Goal: Obtain resource: Download file/media

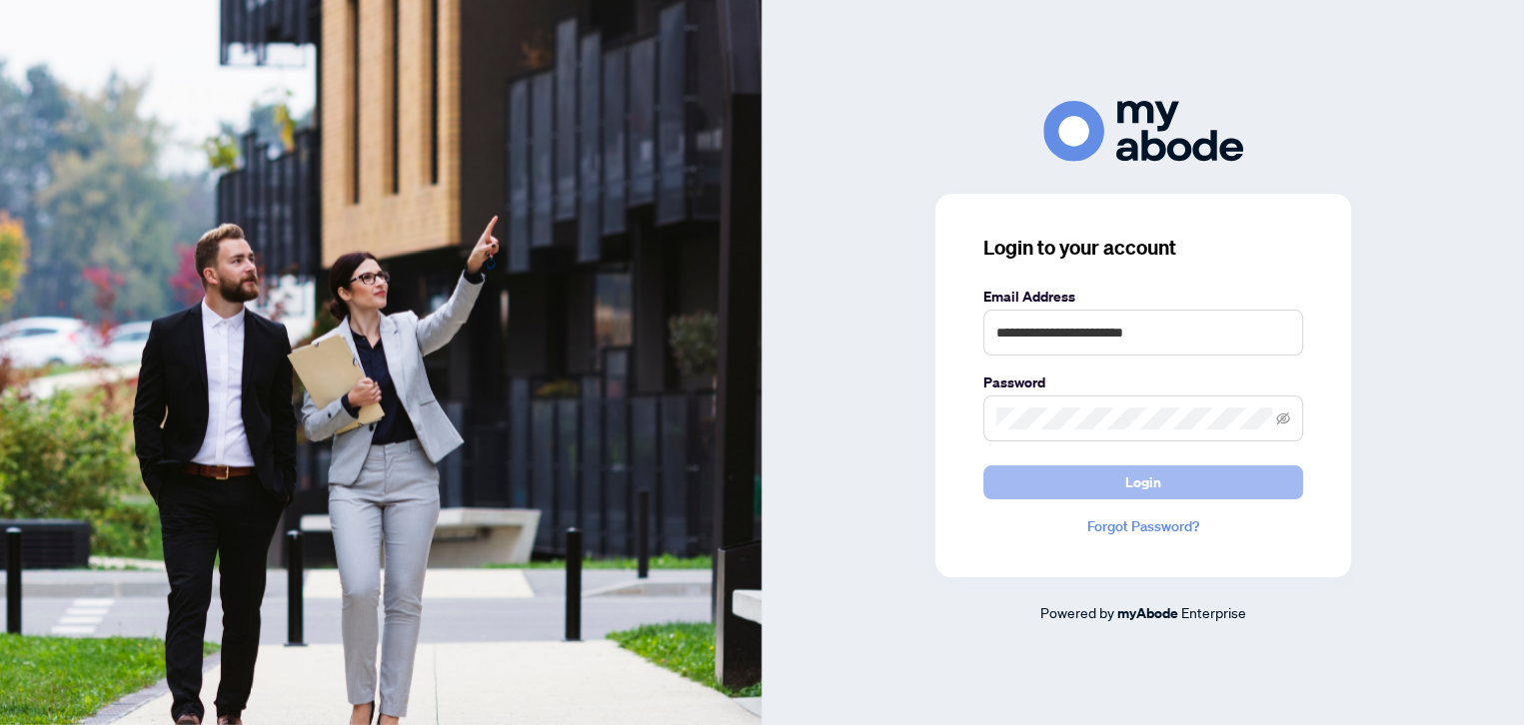
click at [1131, 481] on span "Login" at bounding box center [1143, 483] width 36 height 32
click at [1148, 484] on span "Login" at bounding box center [1143, 483] width 36 height 32
click at [1289, 422] on icon "eye-invisible" at bounding box center [1283, 419] width 14 height 14
click at [1110, 487] on button "Login" at bounding box center [1143, 483] width 320 height 34
click at [1137, 529] on link "Forgot Password?" at bounding box center [1143, 527] width 320 height 22
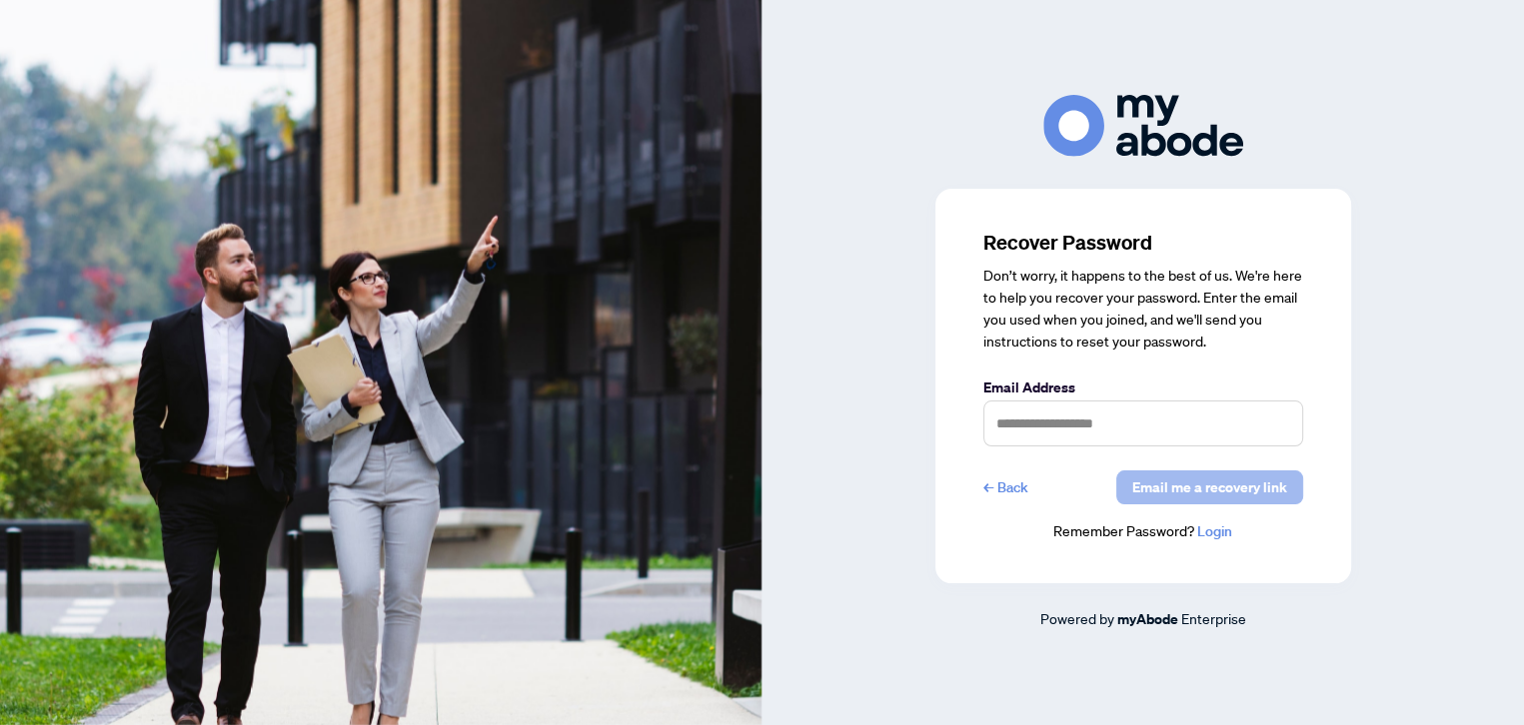
click at [1169, 497] on span "Email me a recovery link" at bounding box center [1209, 488] width 155 height 32
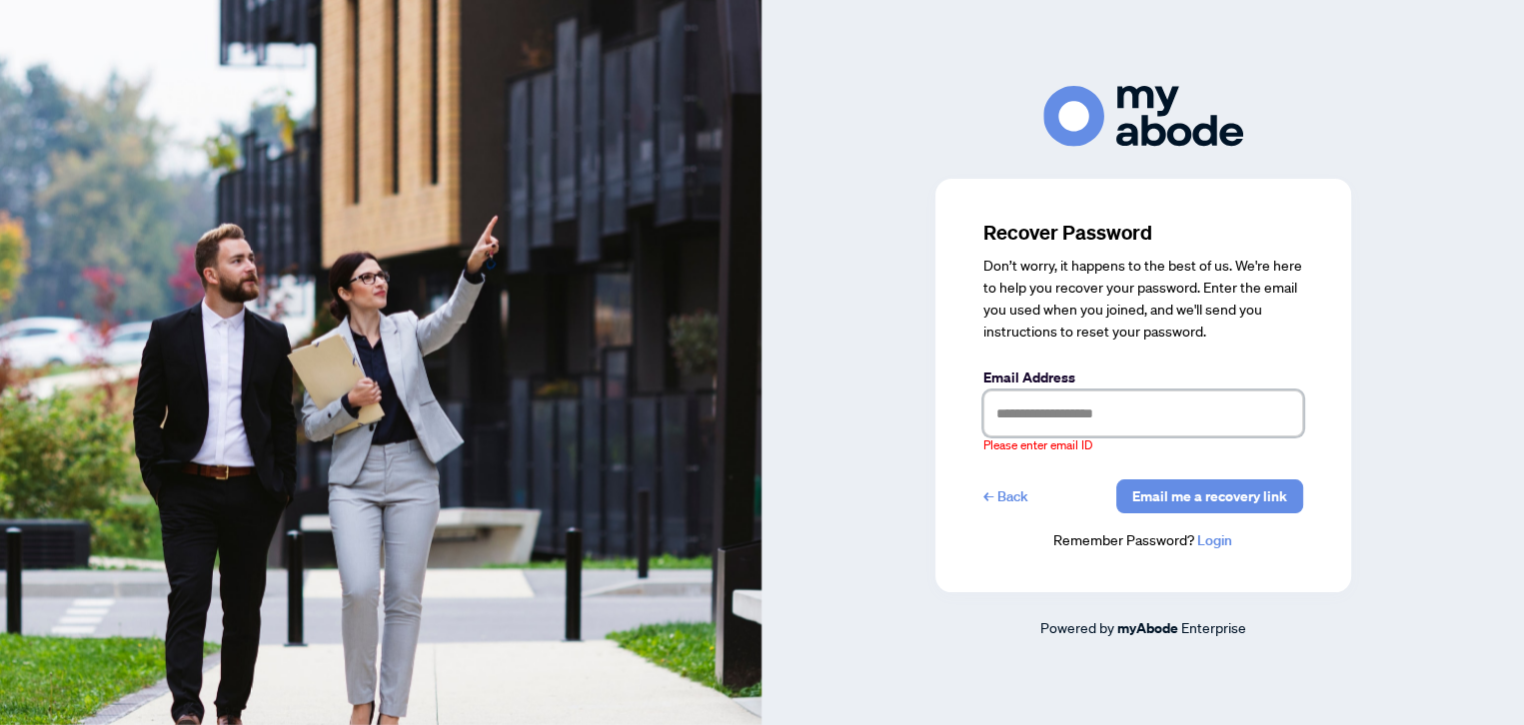
click at [1077, 421] on input "text" at bounding box center [1143, 414] width 320 height 46
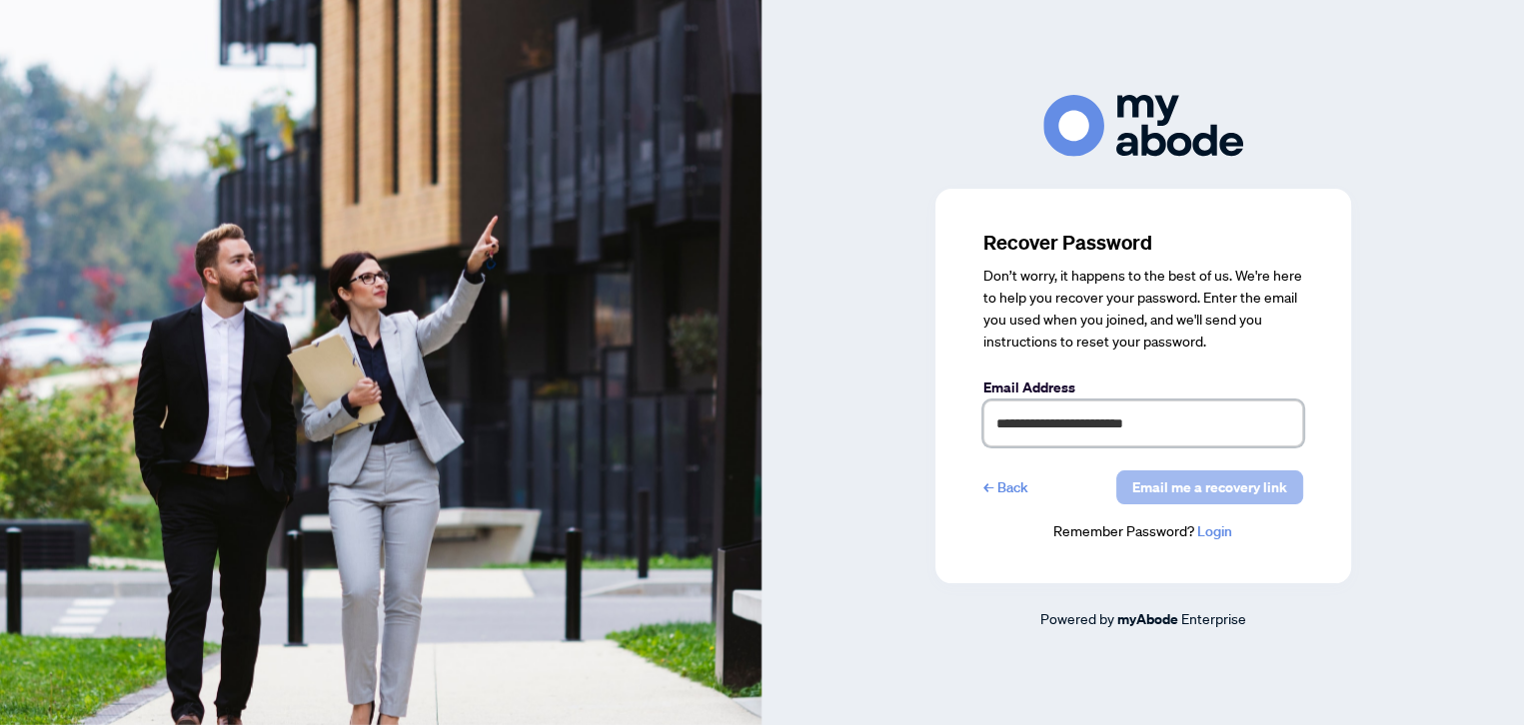
type input "**********"
click at [1165, 497] on span "Email me a recovery link" at bounding box center [1209, 488] width 155 height 32
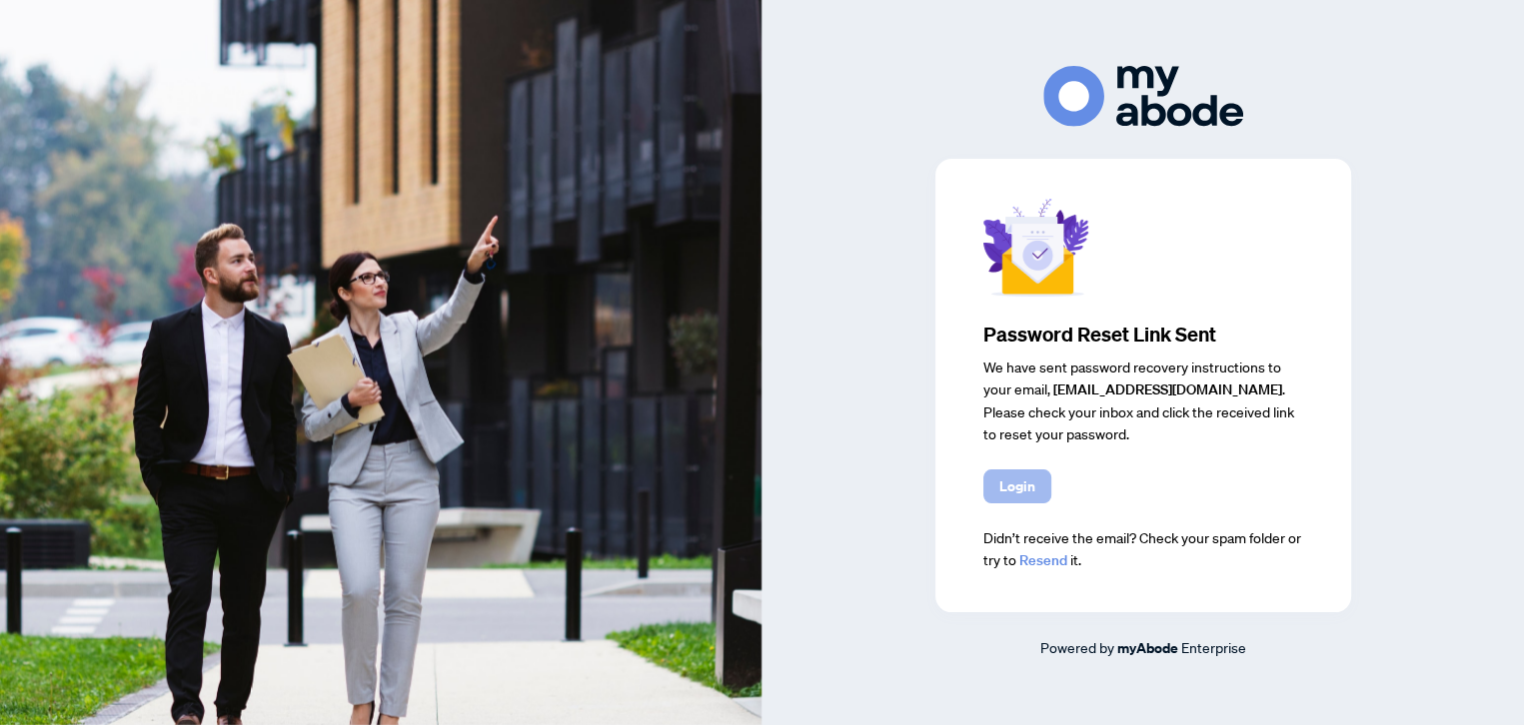
click at [1024, 492] on span "Login" at bounding box center [1017, 487] width 36 height 32
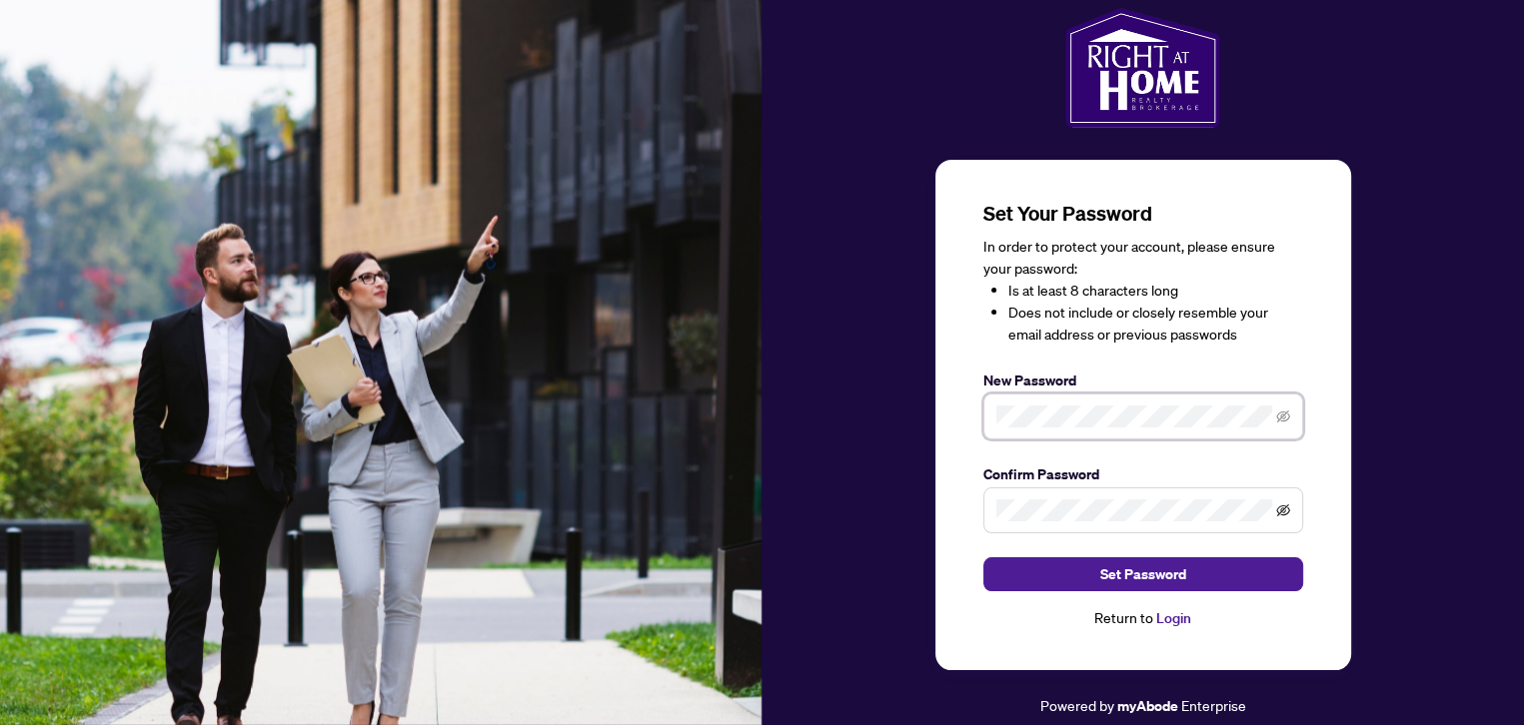
click at [1278, 514] on icon "eye-invisible" at bounding box center [1283, 511] width 14 height 12
click at [1200, 572] on button "Set Password" at bounding box center [1143, 575] width 320 height 34
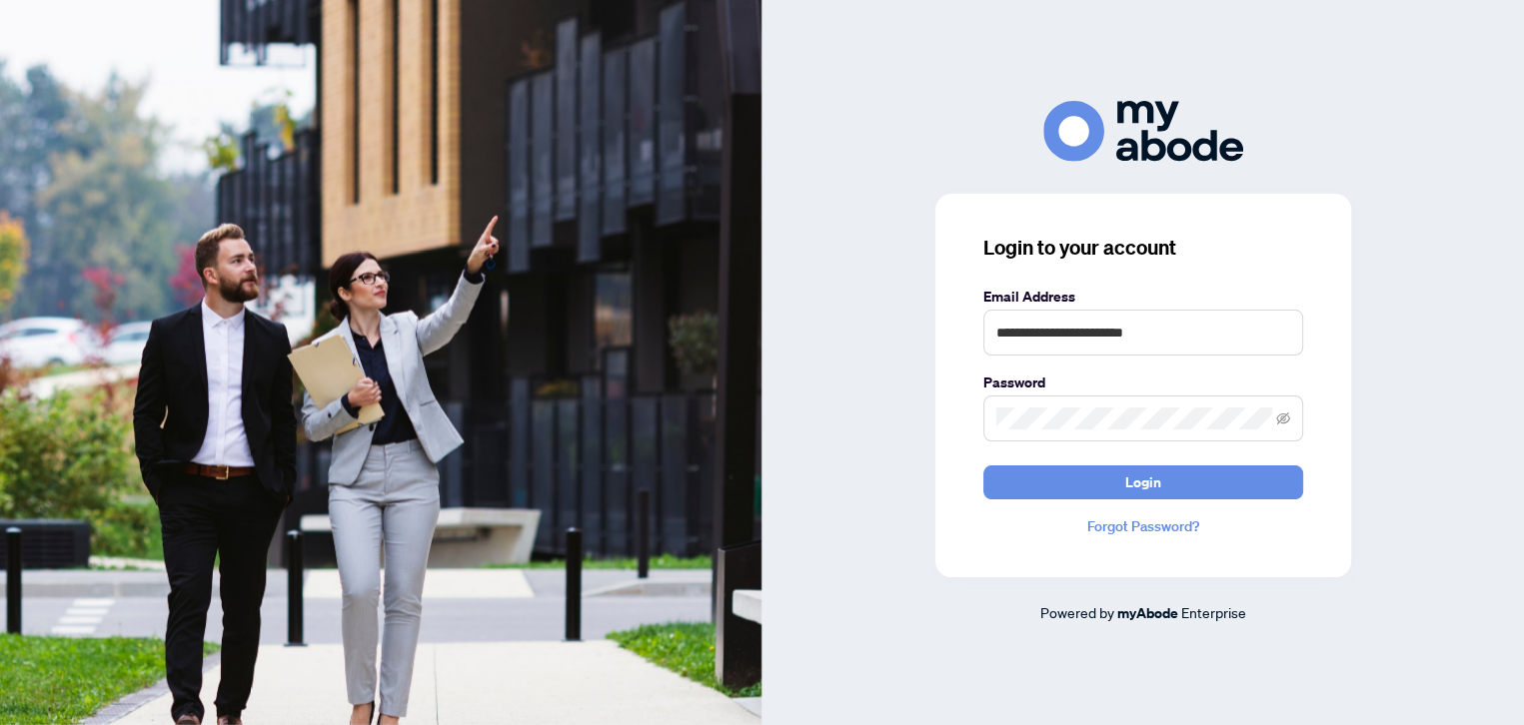
click at [1290, 415] on span at bounding box center [1143, 419] width 320 height 46
click at [1286, 421] on icon "eye-invisible" at bounding box center [1283, 419] width 14 height 14
click at [1117, 480] on button "Login" at bounding box center [1143, 483] width 320 height 34
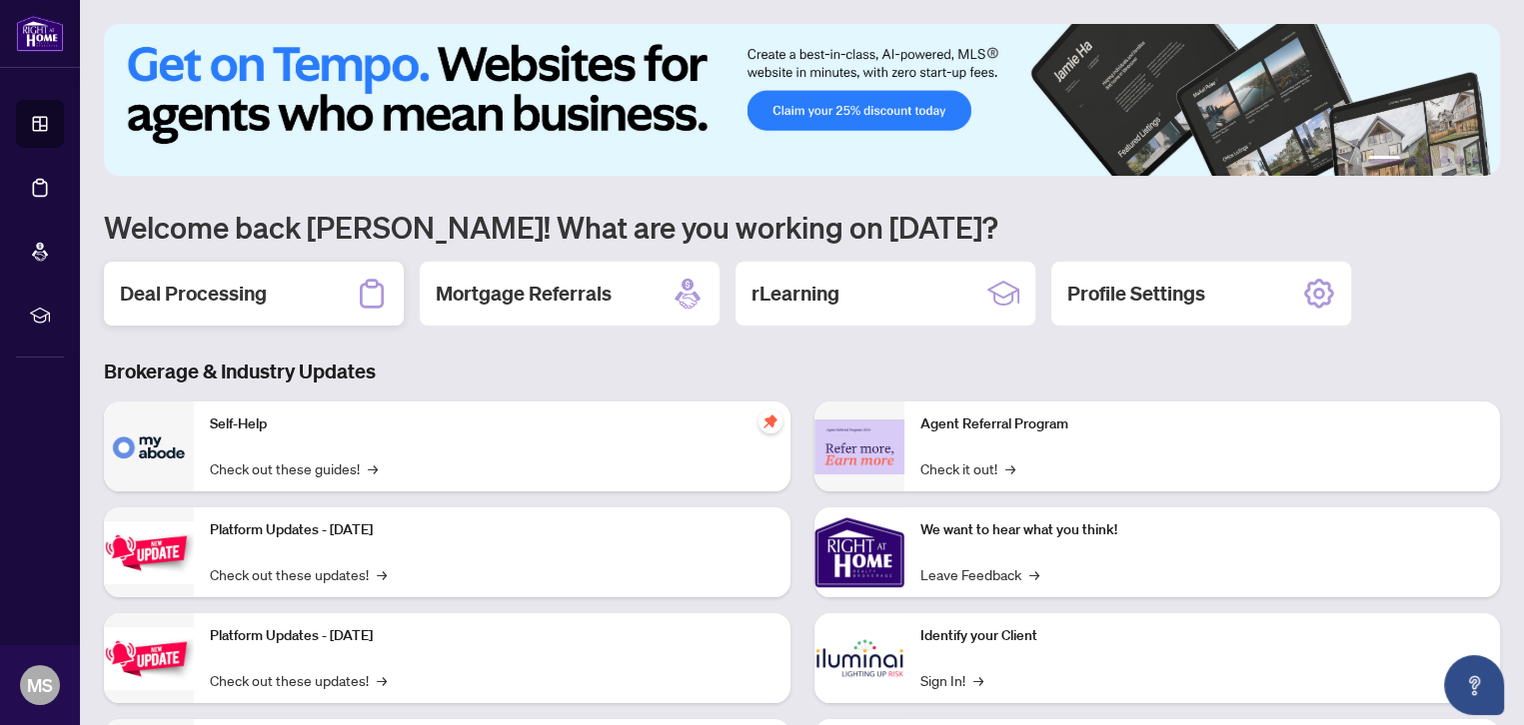
click at [210, 303] on h2 "Deal Processing" at bounding box center [193, 294] width 147 height 28
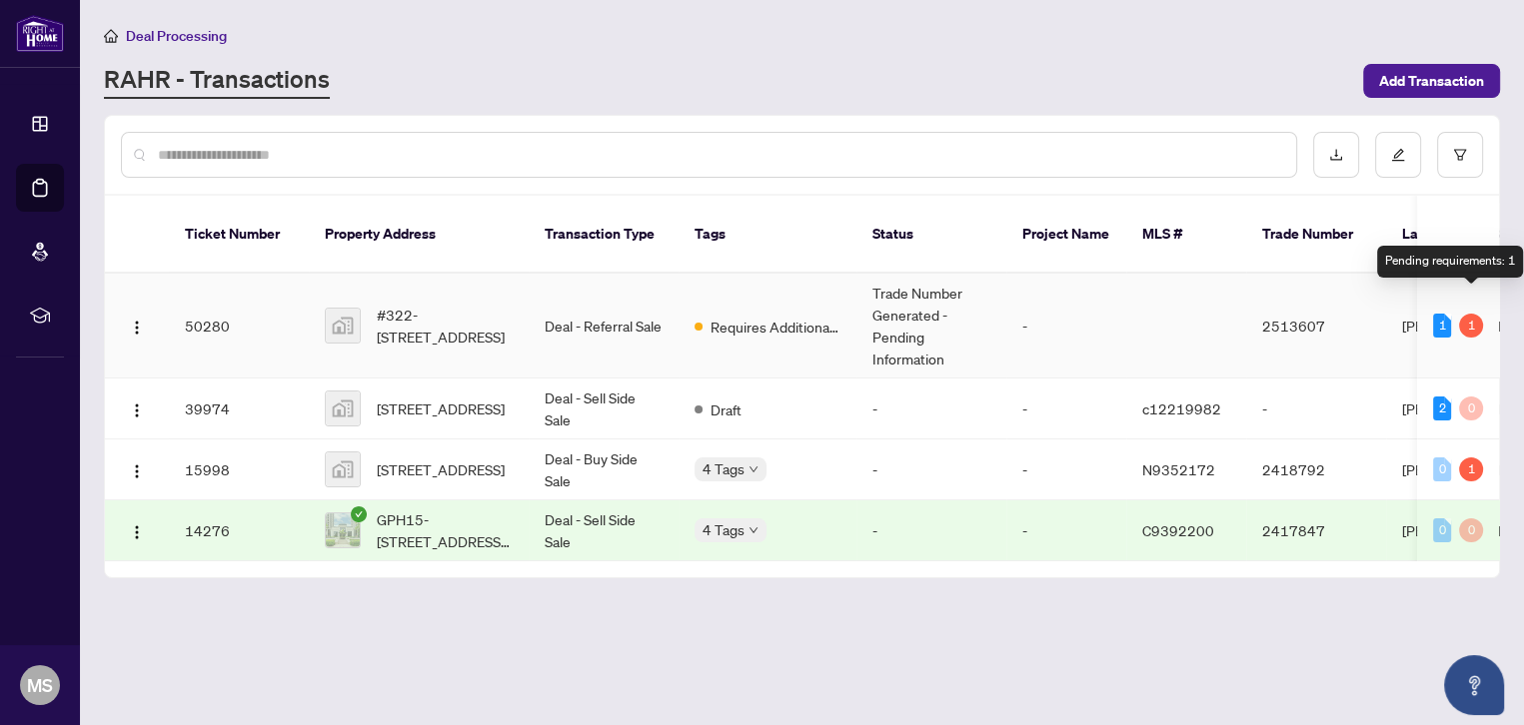
click at [1470, 314] on div "1" at bounding box center [1471, 326] width 24 height 24
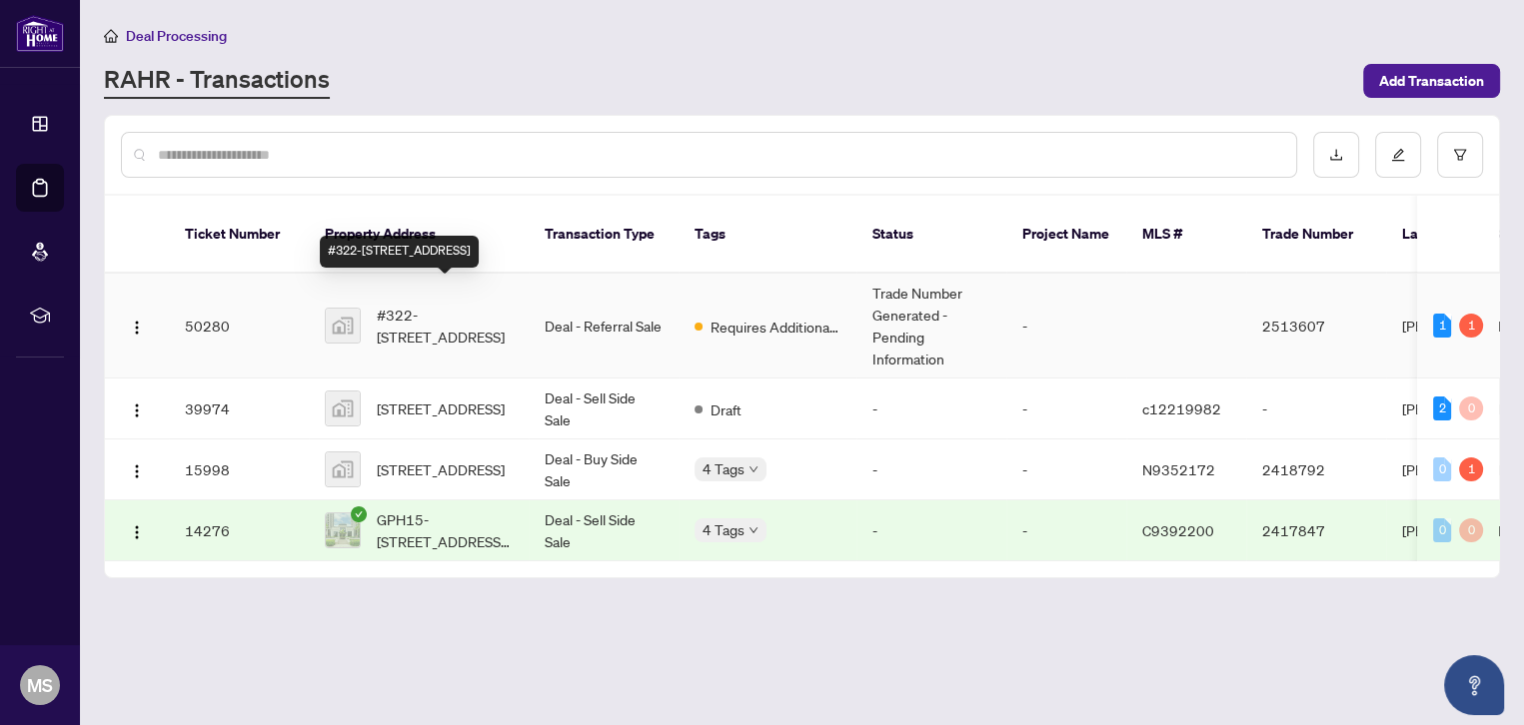
click at [426, 304] on span "#322-[STREET_ADDRESS]" at bounding box center [445, 326] width 136 height 44
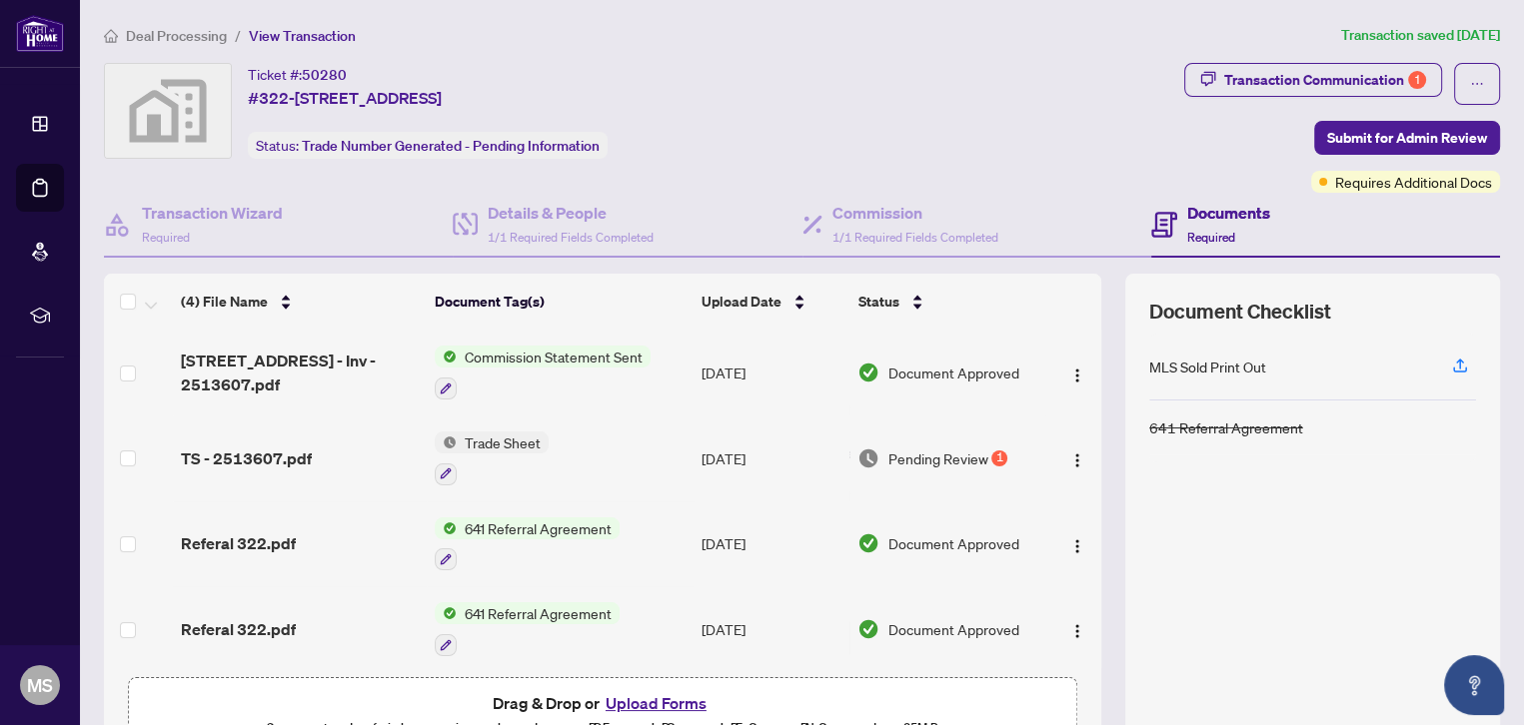
click at [528, 441] on span "Trade Sheet" at bounding box center [503, 443] width 92 height 22
click at [525, 543] on span "Trade Sheet" at bounding box center [491, 538] width 220 height 22
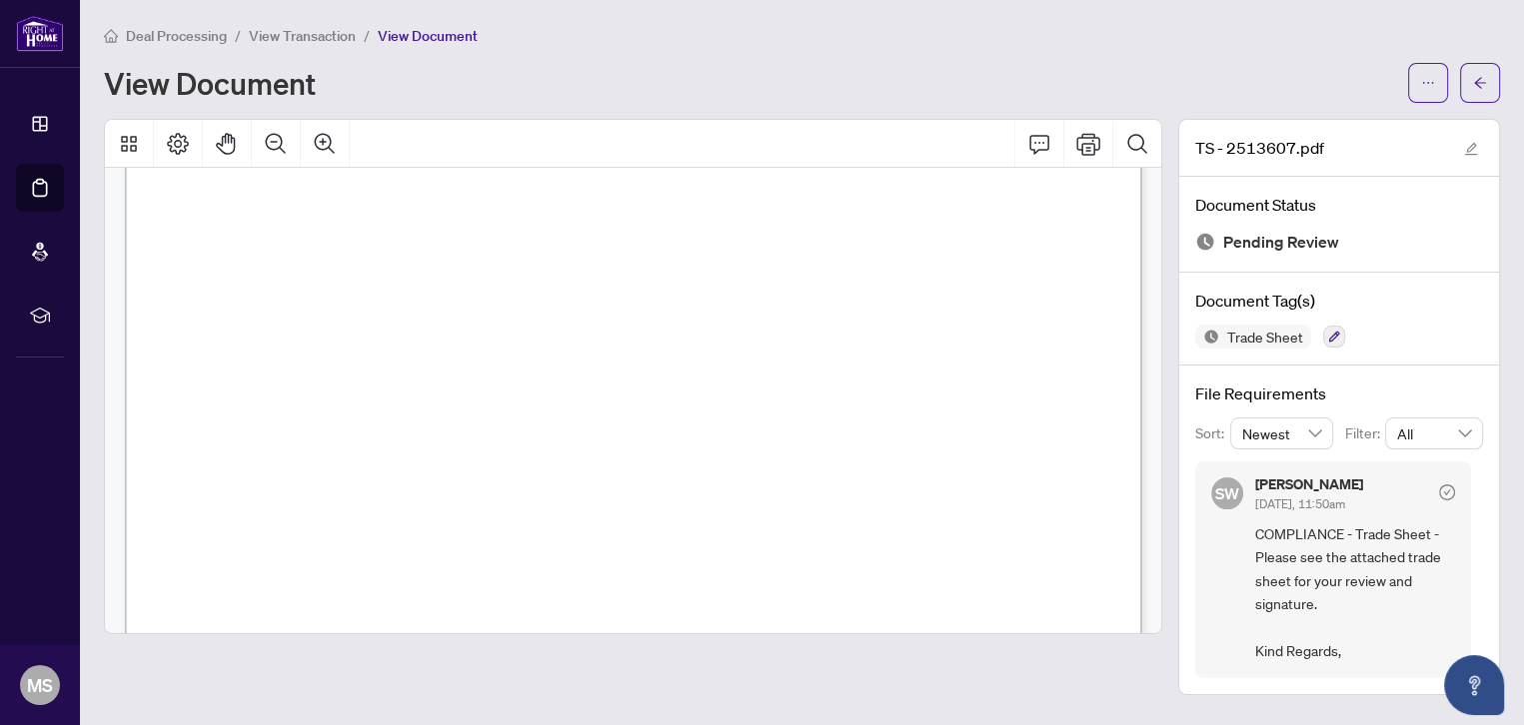
scroll to position [518, 0]
drag, startPoint x: 821, startPoint y: 386, endPoint x: 823, endPoint y: 351, distance: 35.0
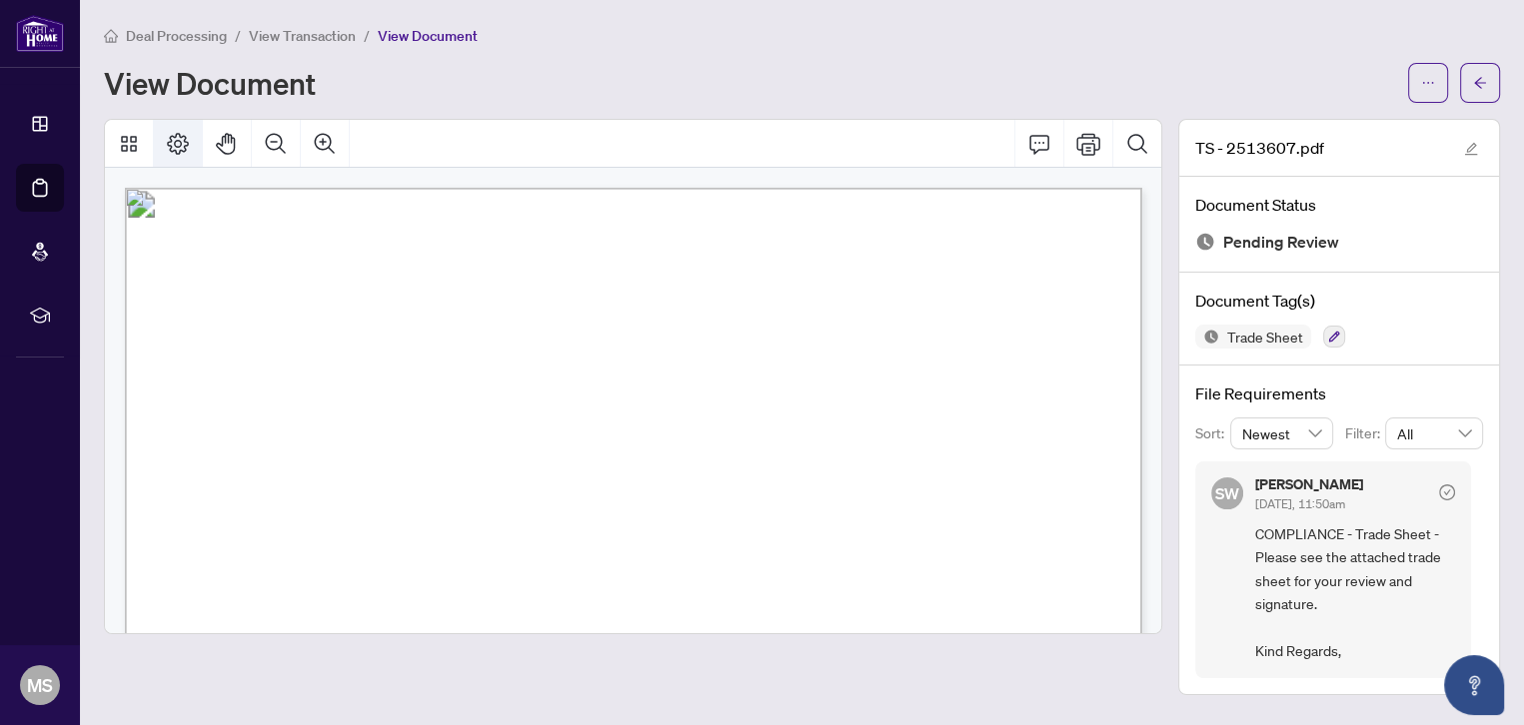
click at [172, 146] on icon "Page Layout" at bounding box center [178, 144] width 24 height 24
click at [125, 146] on icon "Thumbnails" at bounding box center [129, 144] width 24 height 24
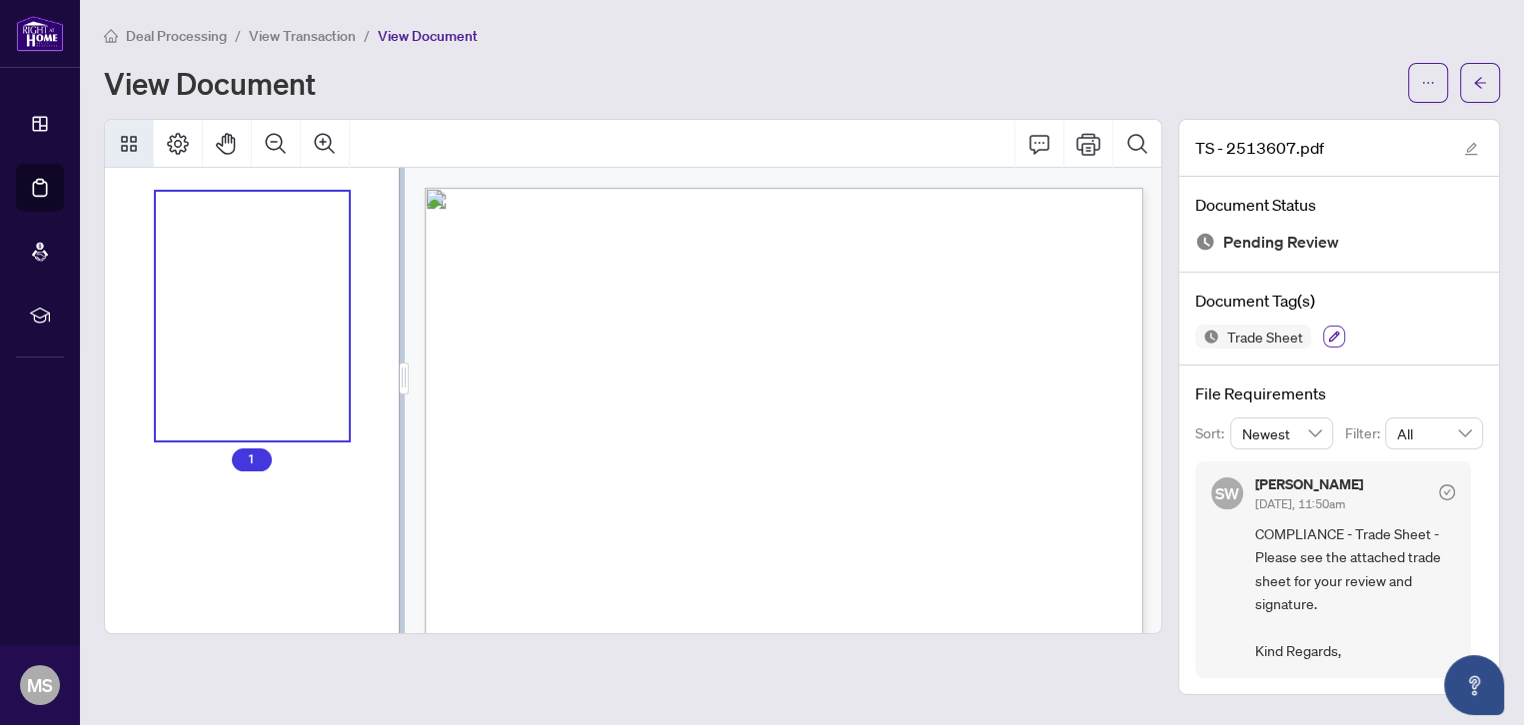
click at [1338, 338] on icon "button" at bounding box center [1334, 337] width 12 height 12
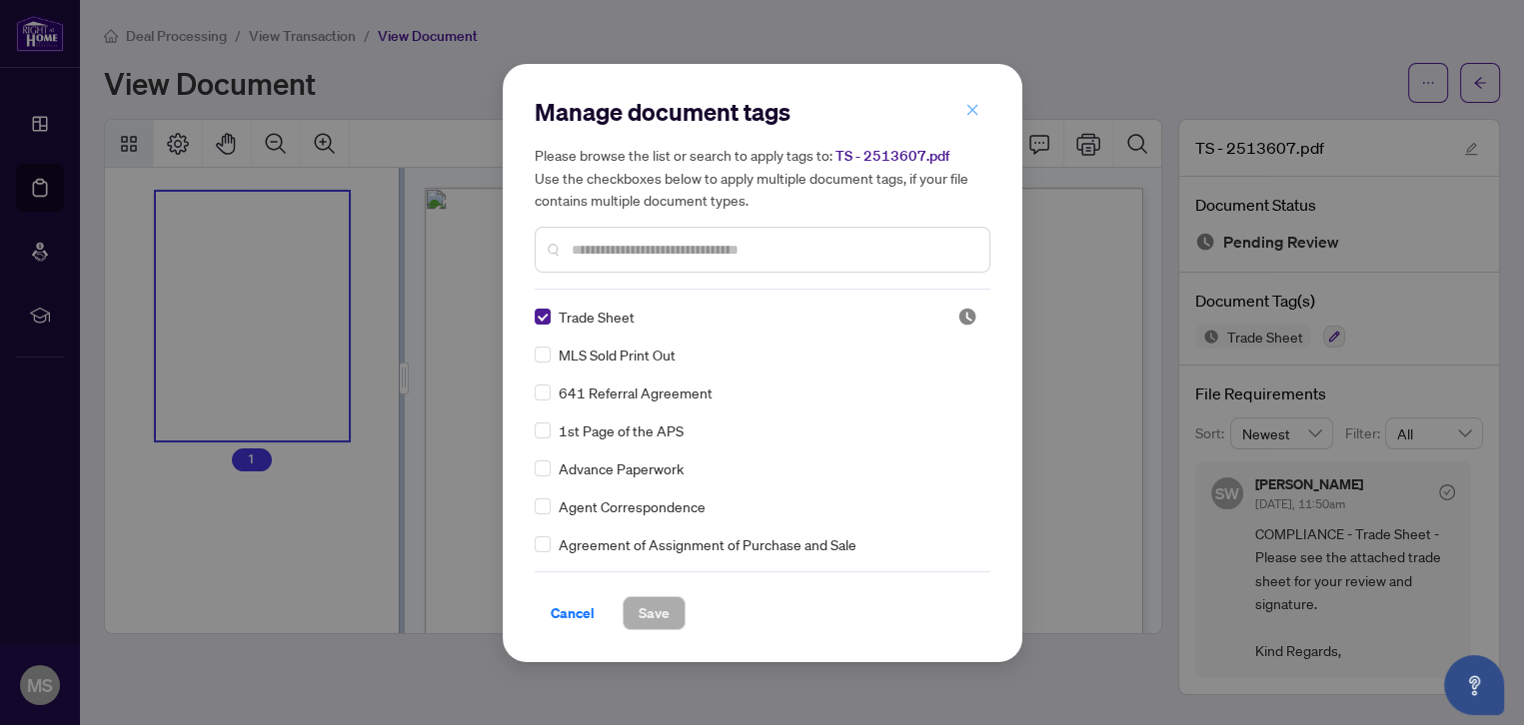
click at [969, 111] on icon "close" at bounding box center [972, 110] width 14 height 14
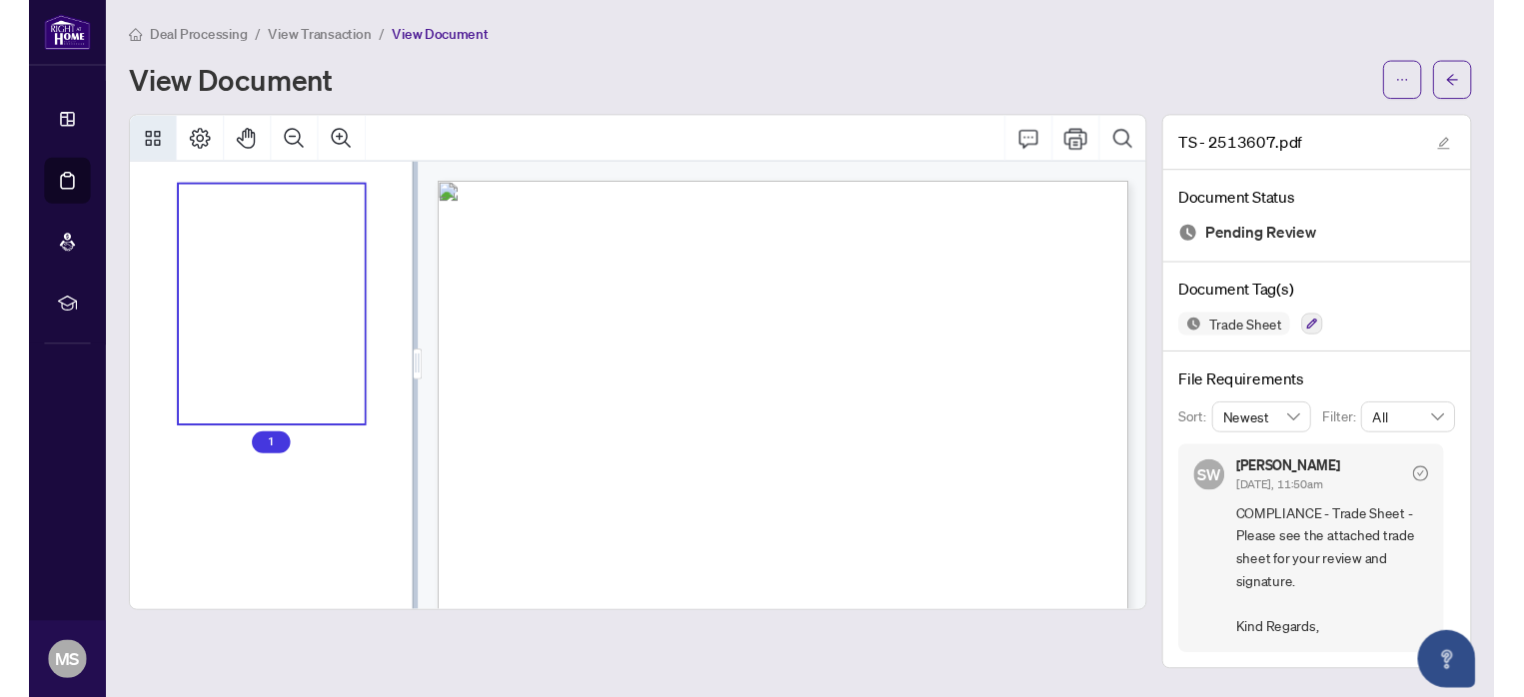
scroll to position [259, 0]
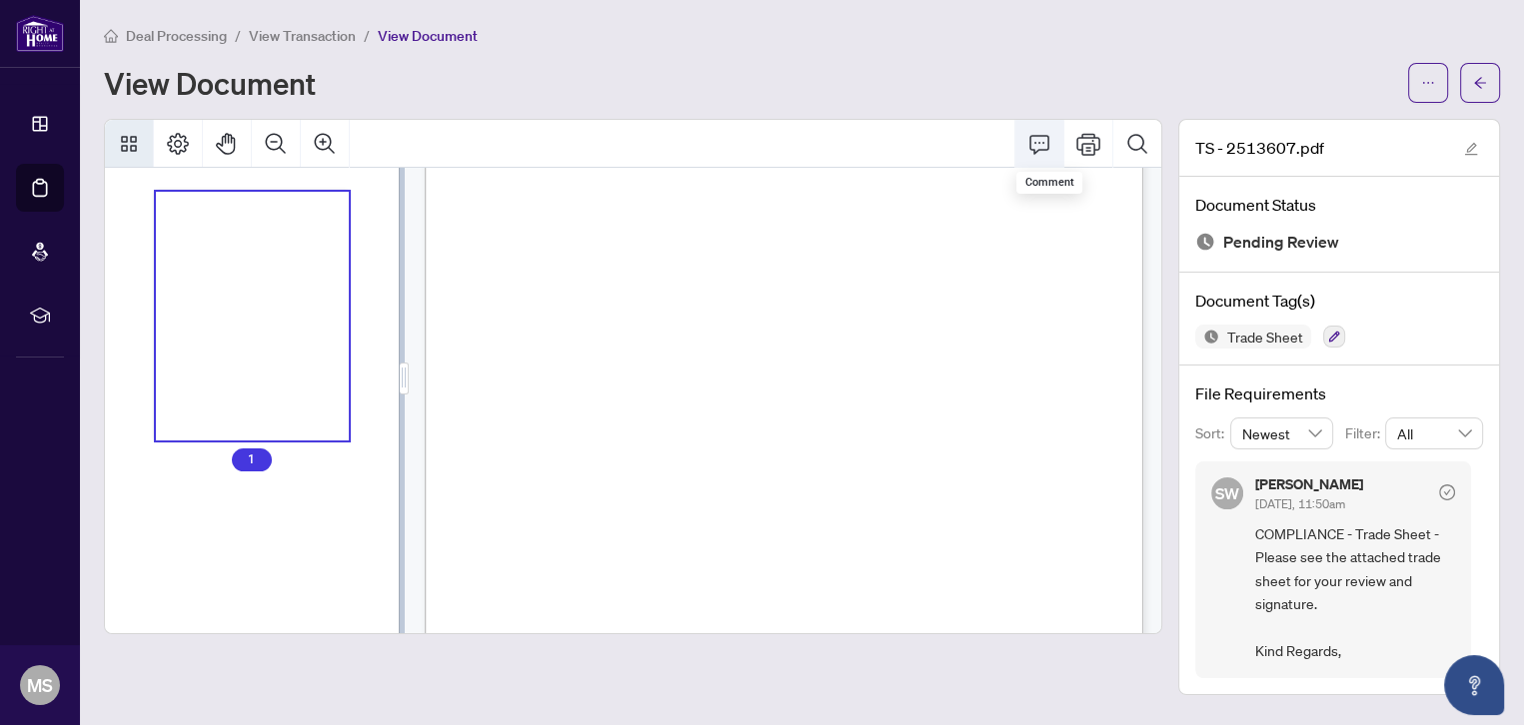
click at [1037, 149] on icon "Comment" at bounding box center [1039, 144] width 24 height 24
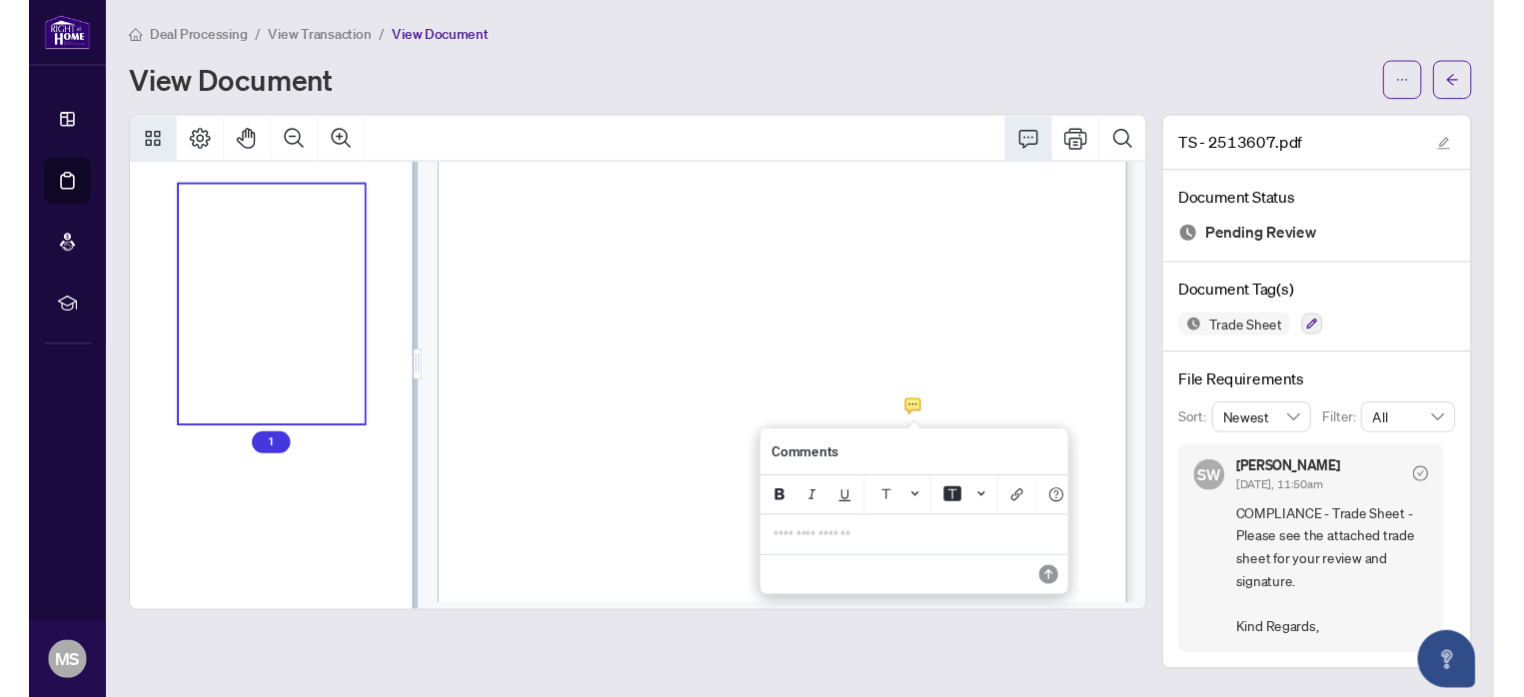
scroll to position [258, 0]
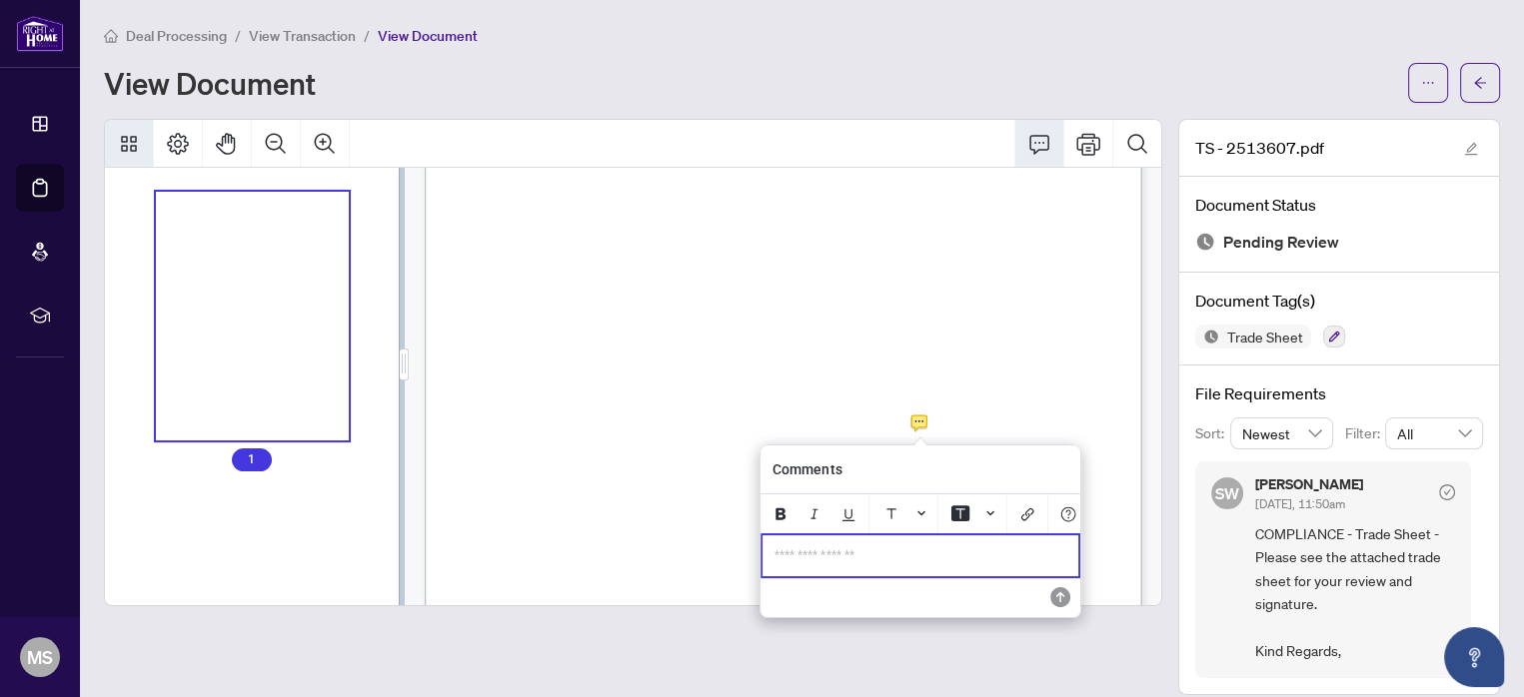
click at [819, 552] on p "**********" at bounding box center [920, 556] width 292 height 17
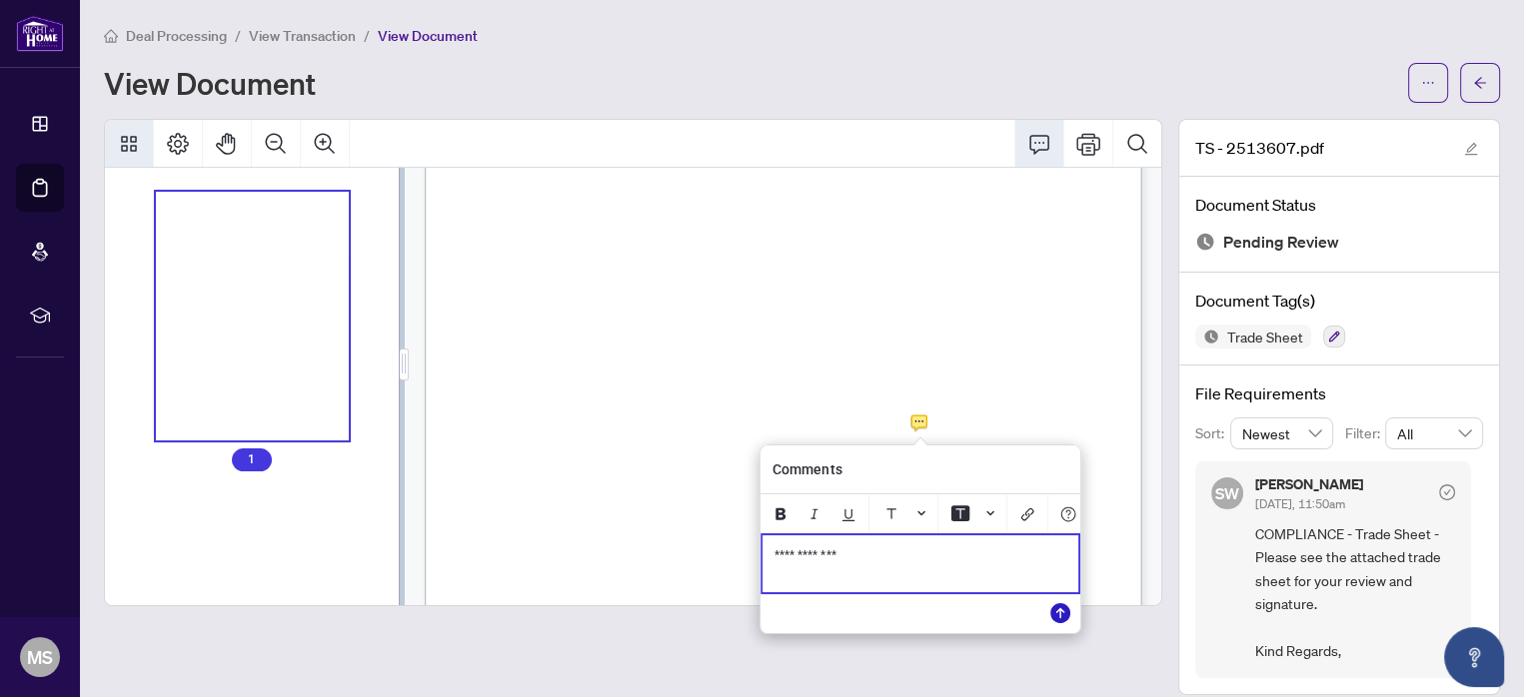
click at [1059, 614] on icon "Save" at bounding box center [1060, 614] width 20 height 20
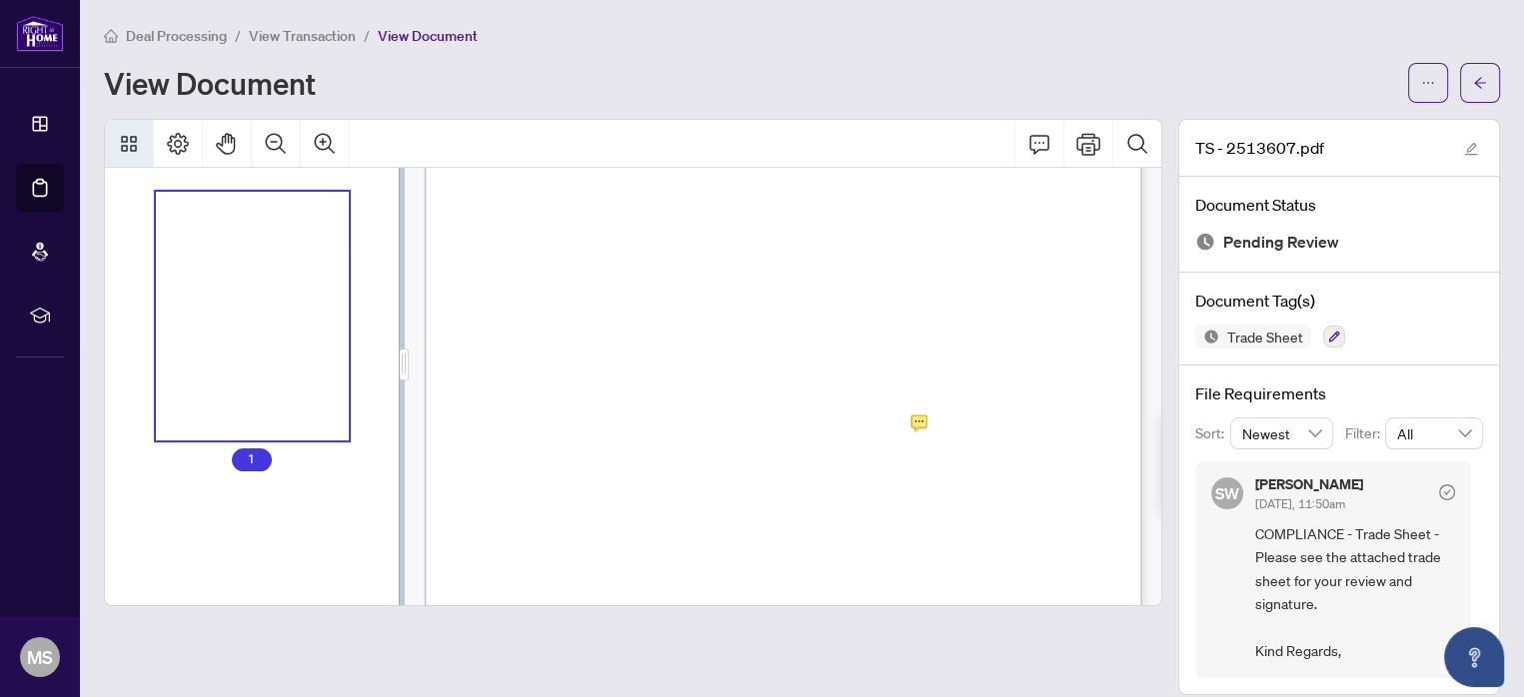
click at [922, 422] on div at bounding box center [633, 363] width 1058 height 488
click at [914, 421] on div at bounding box center [633, 363] width 1058 height 488
click at [913, 474] on div "Page 1" at bounding box center [845, 474] width 840 height 1088
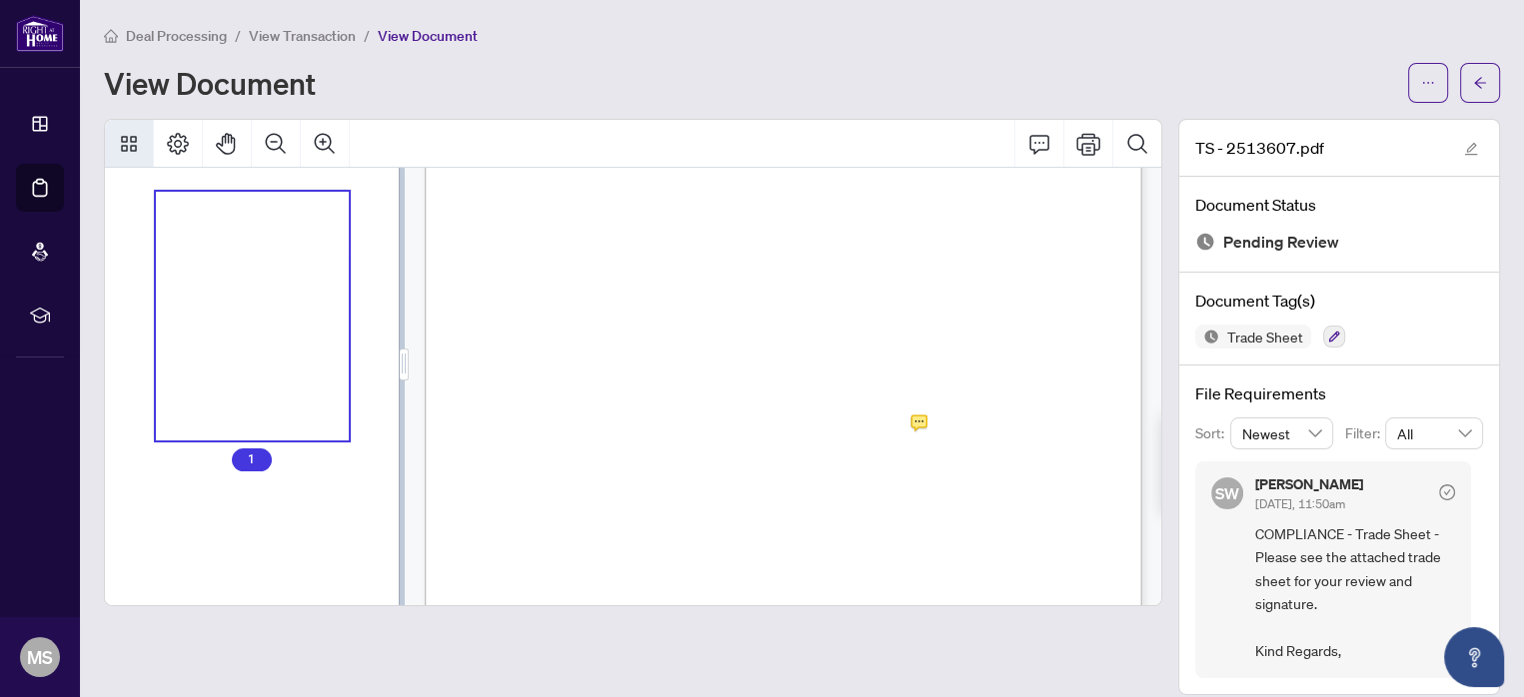
click at [913, 474] on div "Page 1" at bounding box center [845, 474] width 840 height 1088
click at [912, 348] on div "Page 1" at bounding box center [845, 345] width 840 height 1088
click at [1040, 150] on icon "Comment" at bounding box center [1039, 144] width 24 height 24
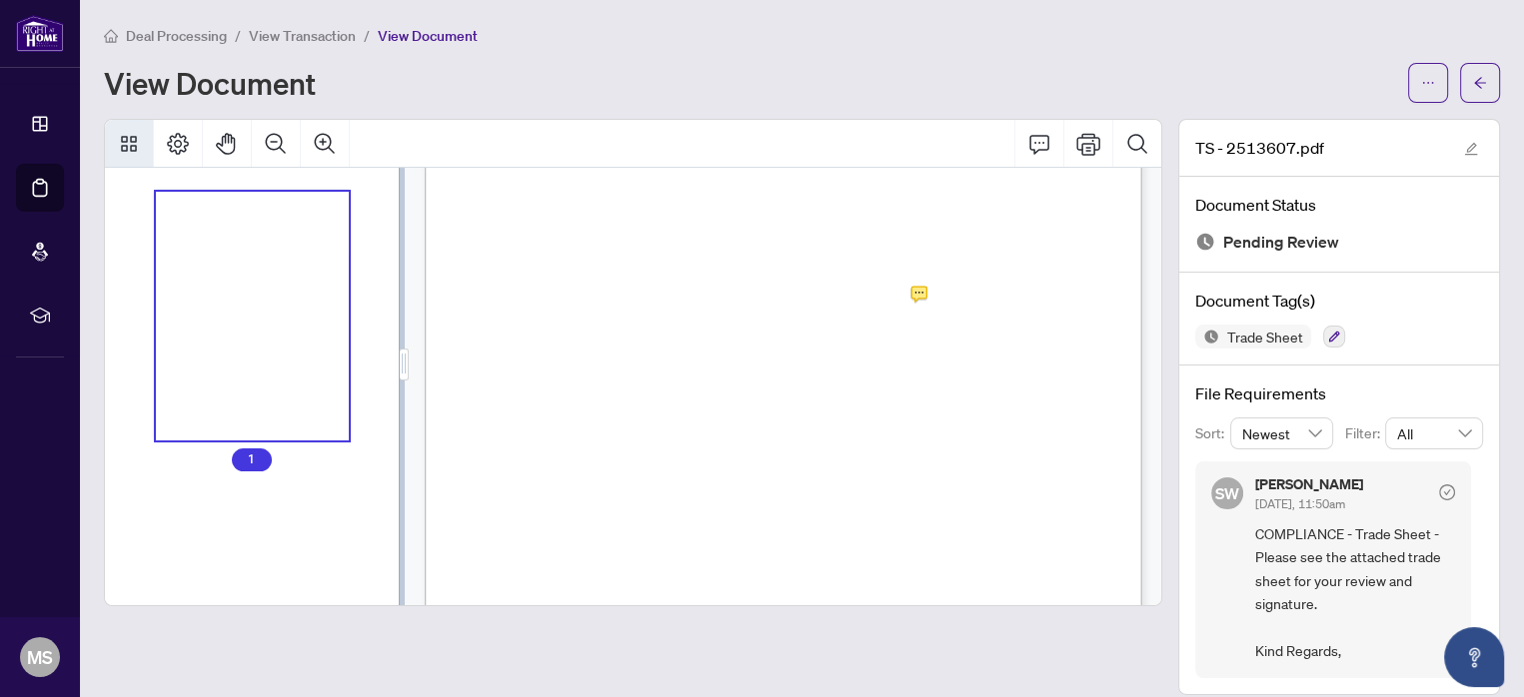
click at [921, 295] on div at bounding box center [633, 363] width 1058 height 488
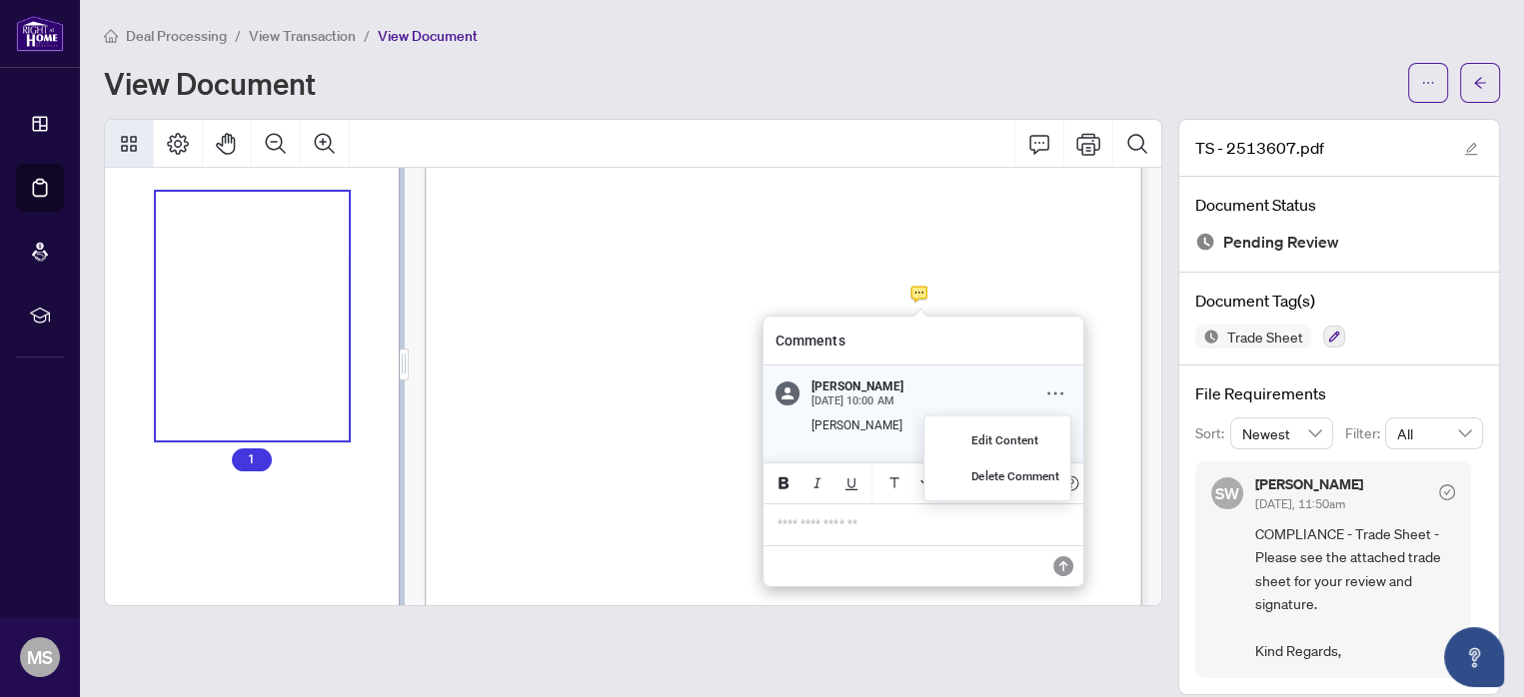
click at [1058, 393] on icon "Comment Options" at bounding box center [1055, 394] width 16 height 16
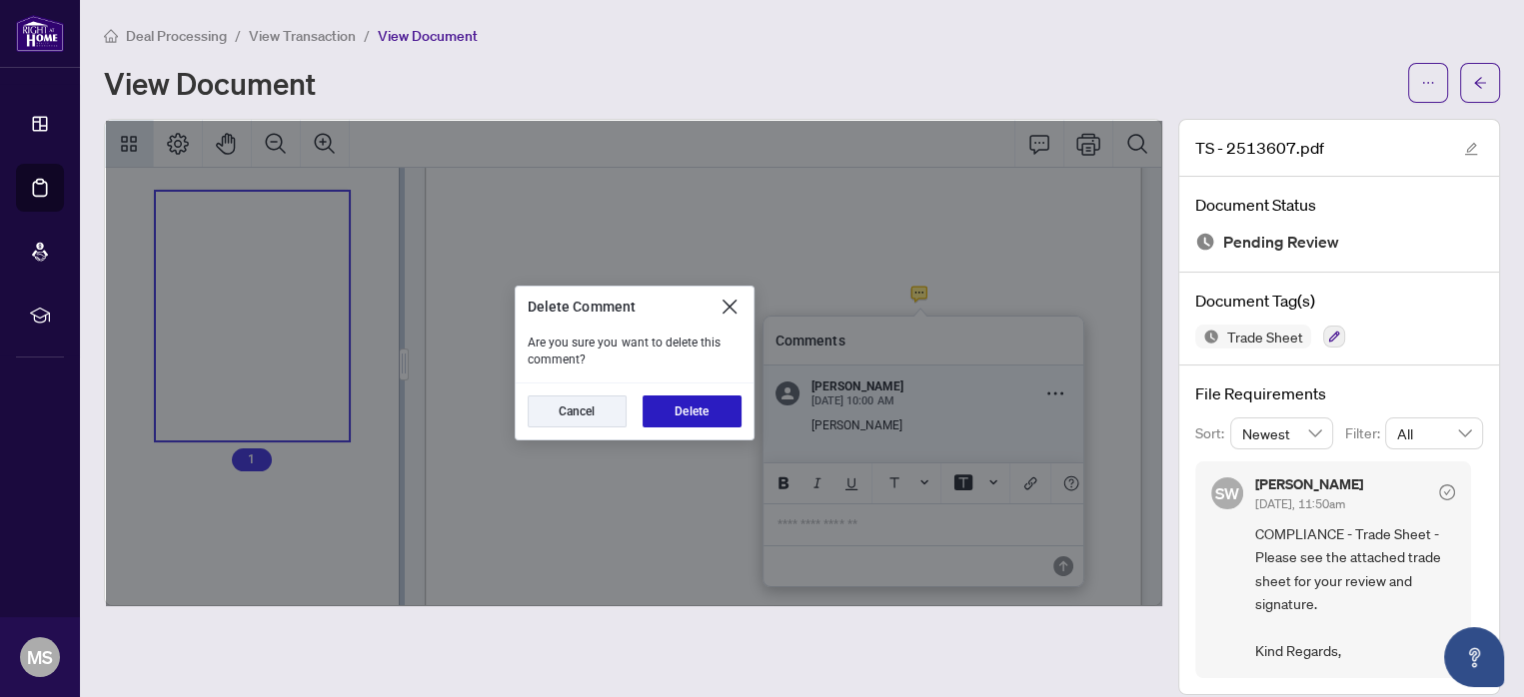
click at [716, 412] on button "Delete" at bounding box center [692, 412] width 99 height 32
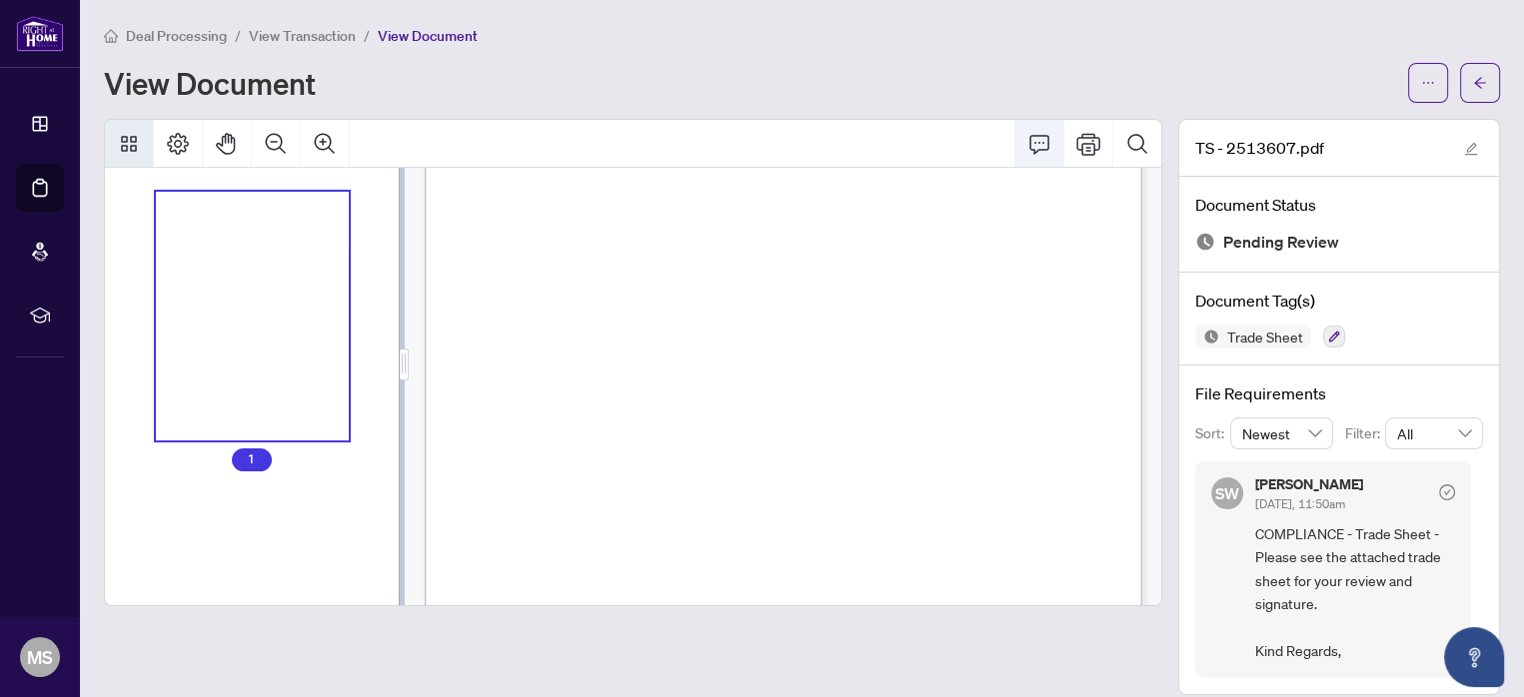
click at [1038, 133] on icon "Comment" at bounding box center [1039, 144] width 24 height 24
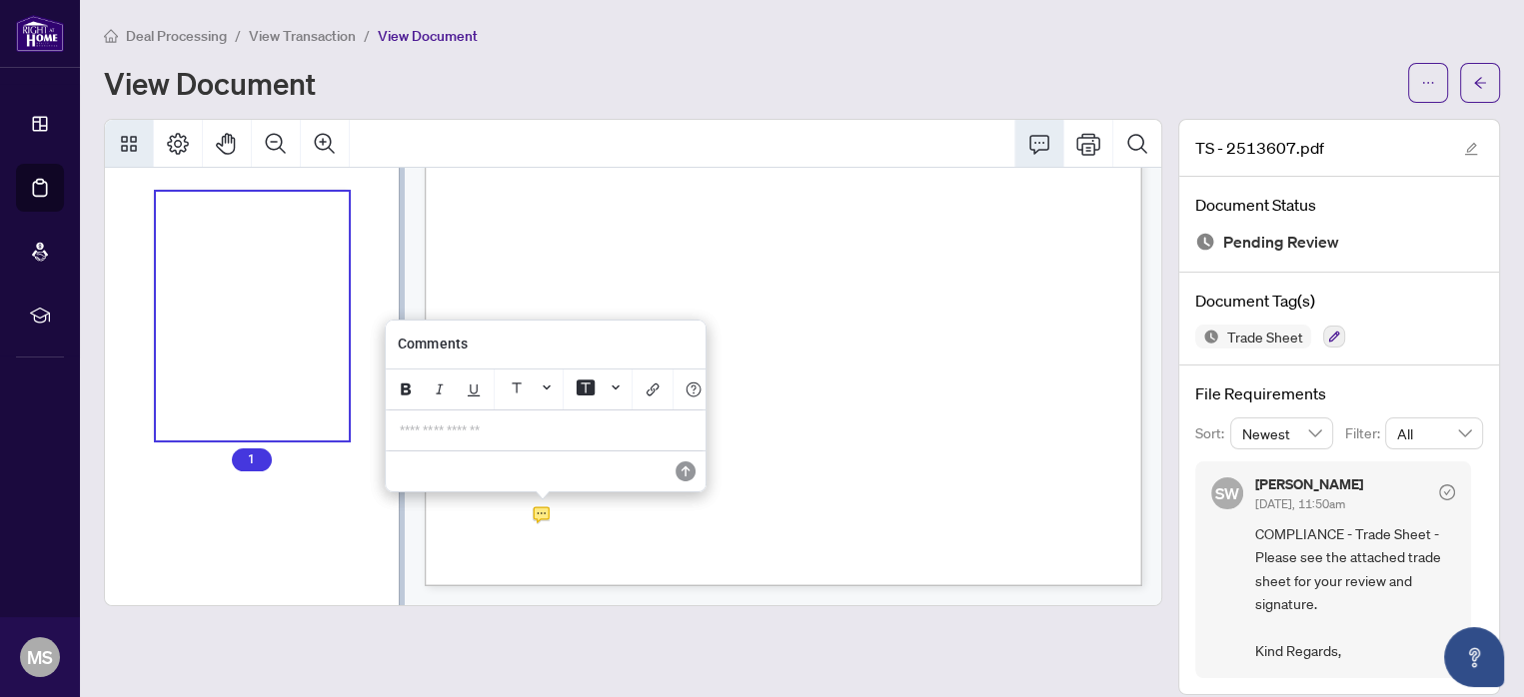
click at [523, 434] on p "**********" at bounding box center [546, 431] width 292 height 17
click at [681, 472] on icon "Save" at bounding box center [682, 472] width 20 height 20
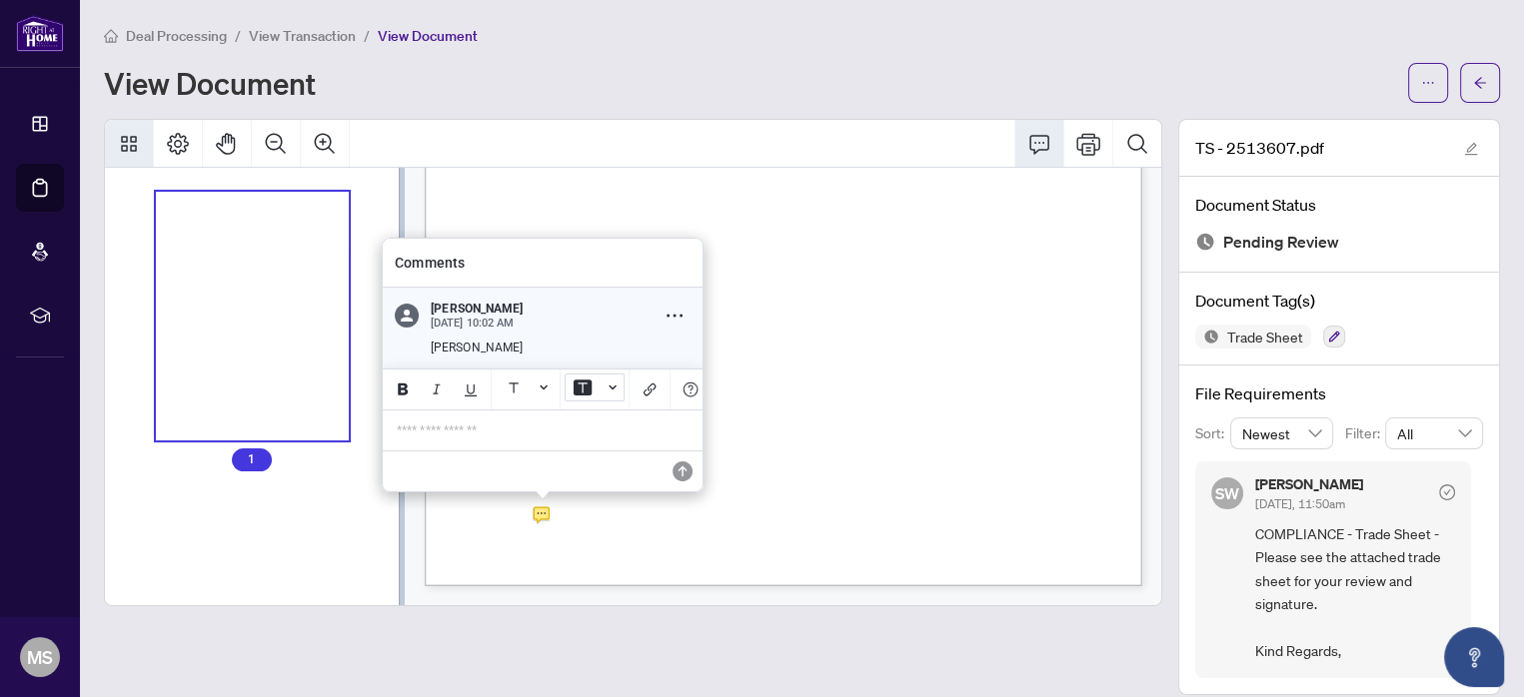
click at [585, 393] on icon "Background Color" at bounding box center [583, 388] width 18 height 16
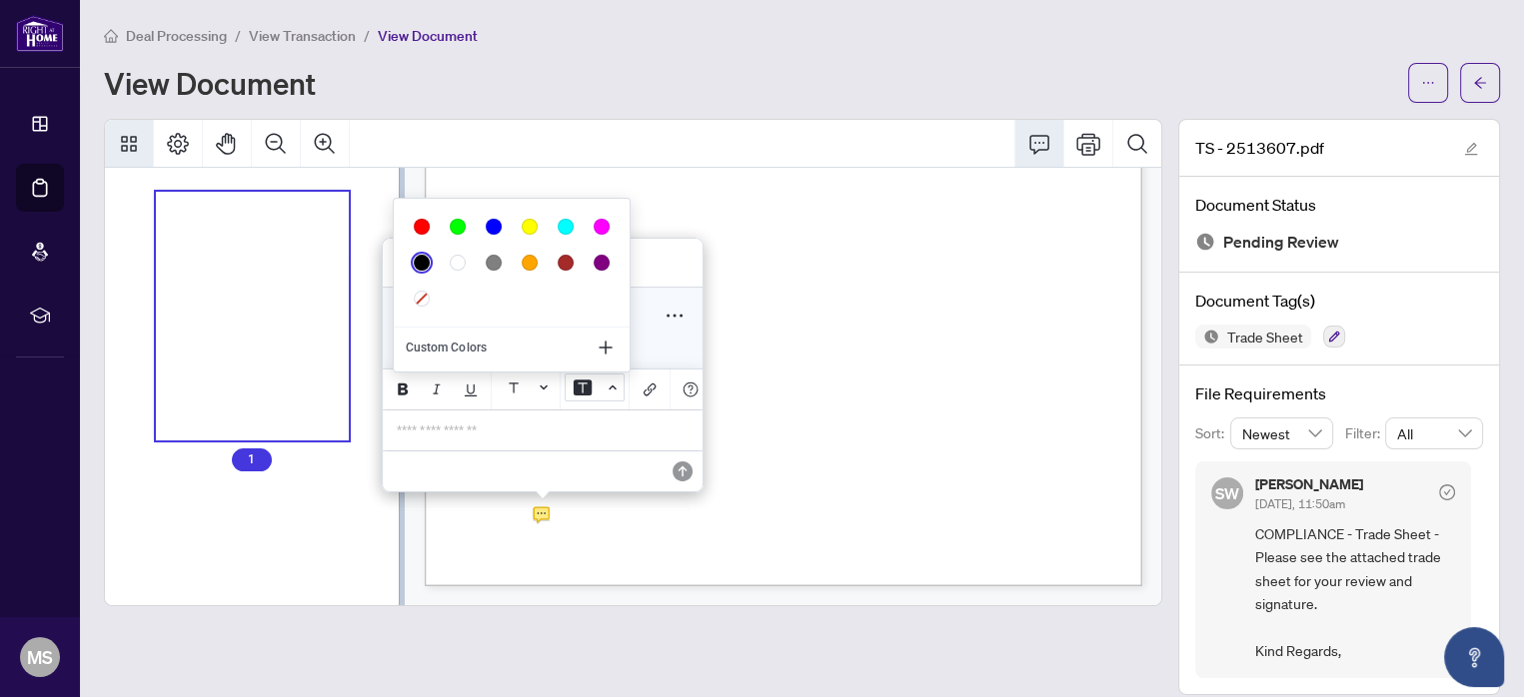
click at [526, 431] on p "**********" at bounding box center [543, 431] width 292 height 17
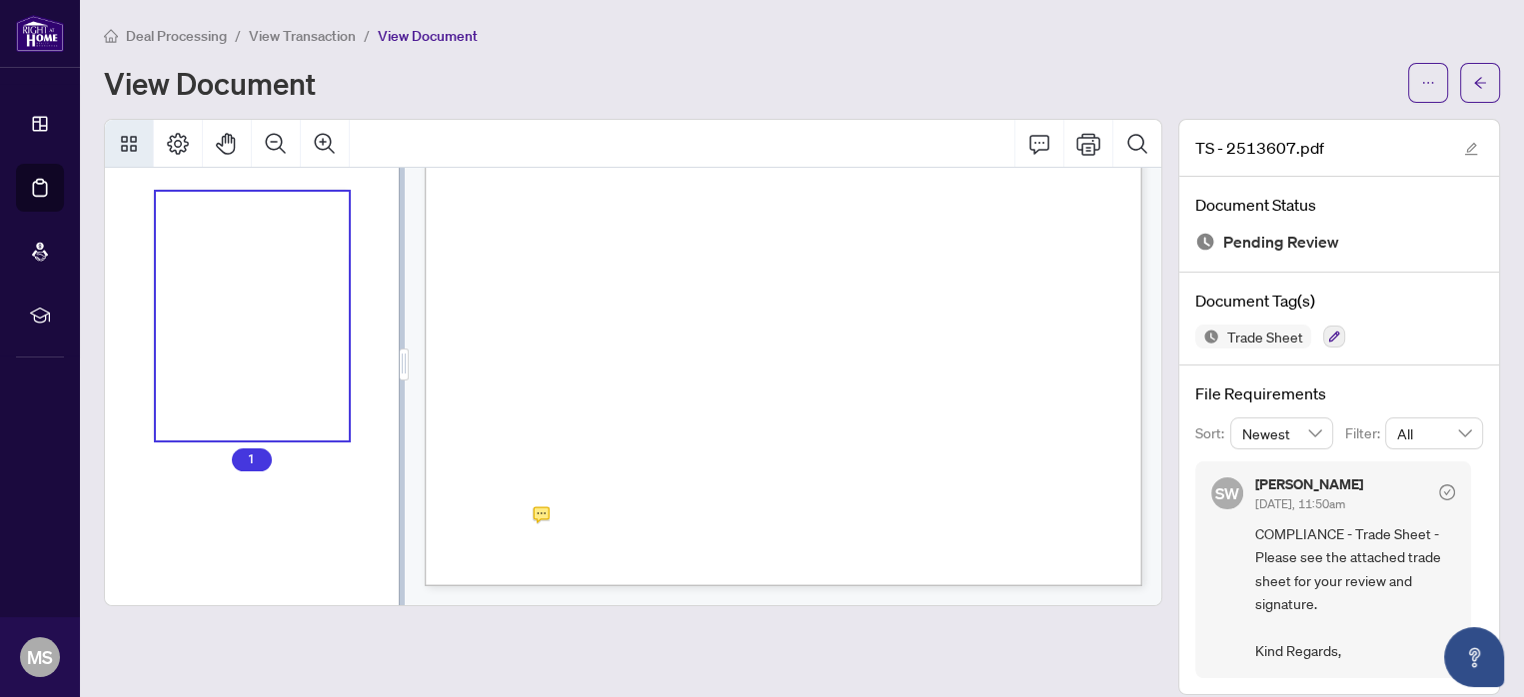
click at [541, 511] on div at bounding box center [633, 363] width 1058 height 488
click at [931, 286] on div "Page 1" at bounding box center [845, 331] width 840 height 1088
click at [1041, 142] on icon "Comment" at bounding box center [1039, 144] width 20 height 19
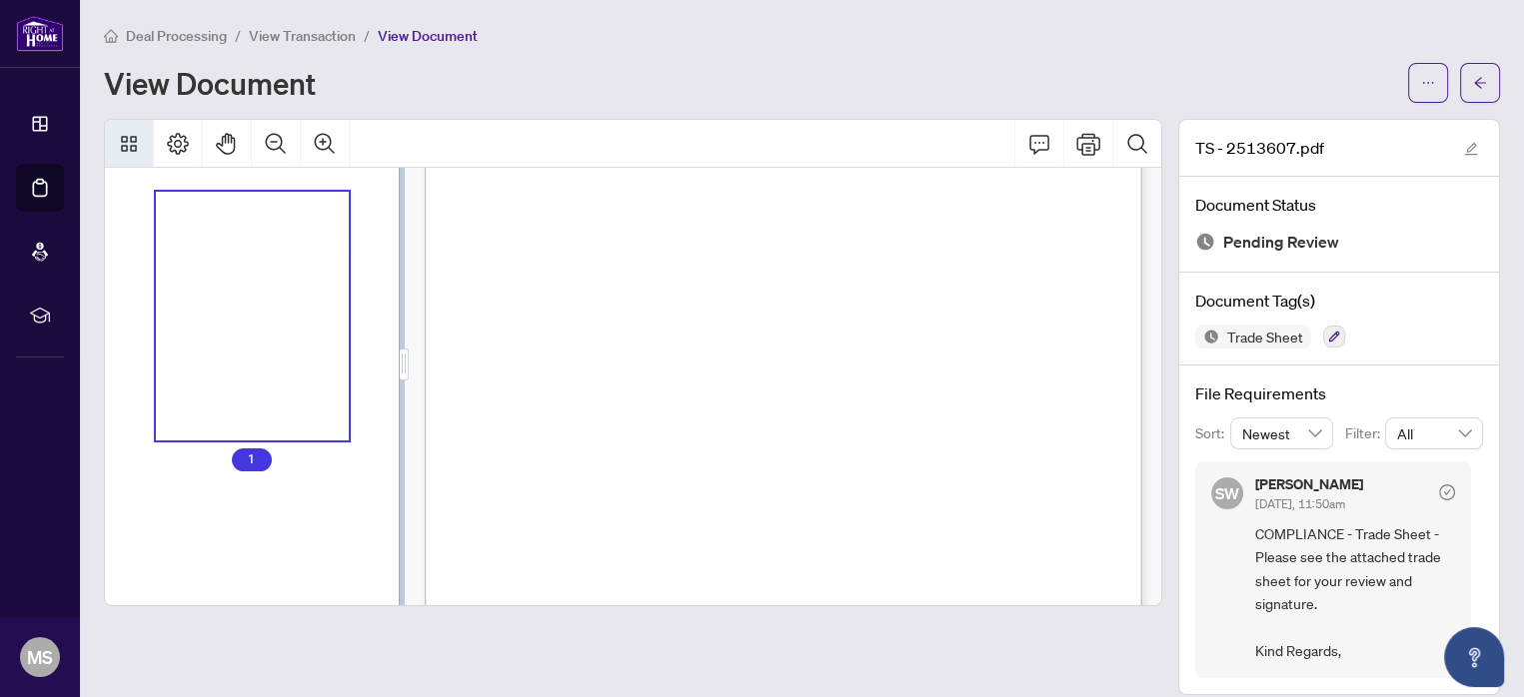
click at [924, 416] on div "Page 1" at bounding box center [845, 461] width 840 height 1088
click at [1036, 141] on icon "Comment" at bounding box center [1039, 144] width 20 height 19
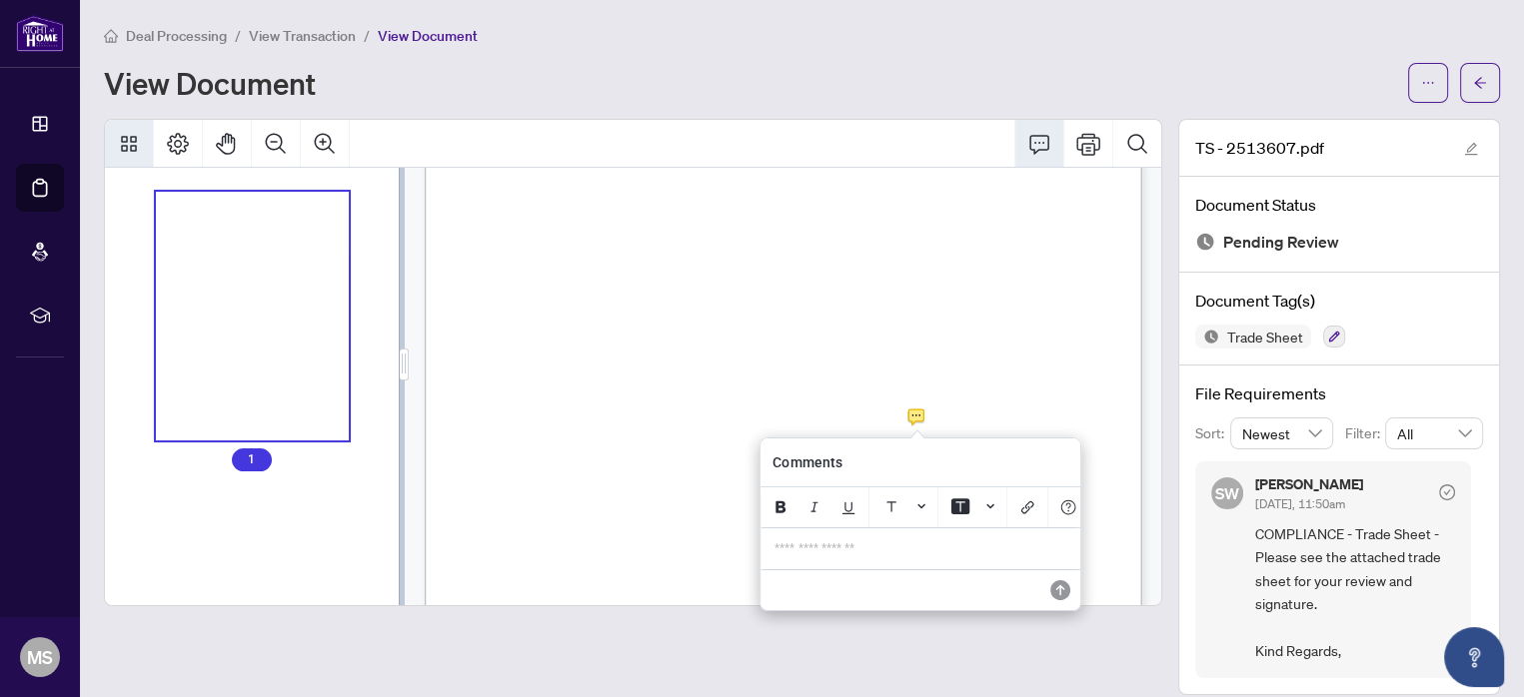
click at [809, 549] on p "**********" at bounding box center [920, 549] width 292 height 17
click at [1062, 591] on icon "Save" at bounding box center [1060, 591] width 20 height 20
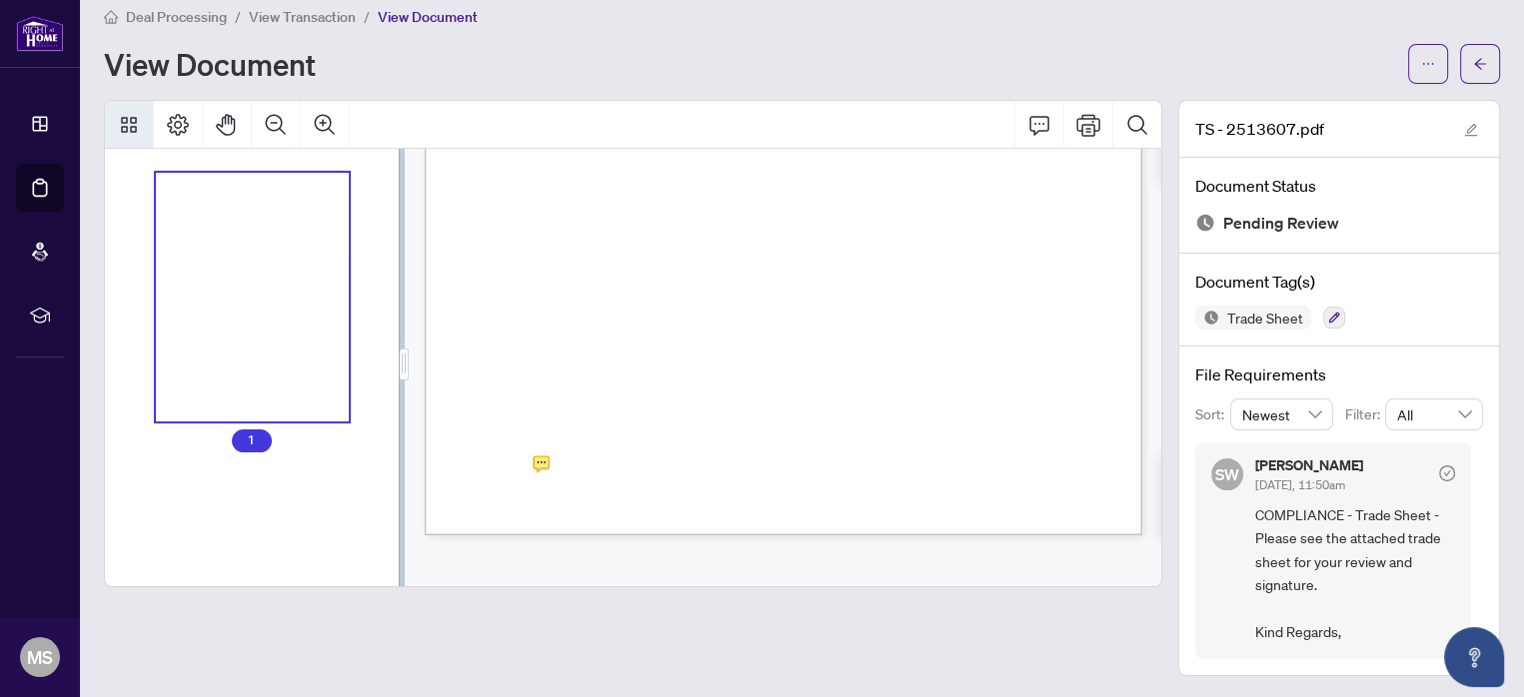
scroll to position [174, 0]
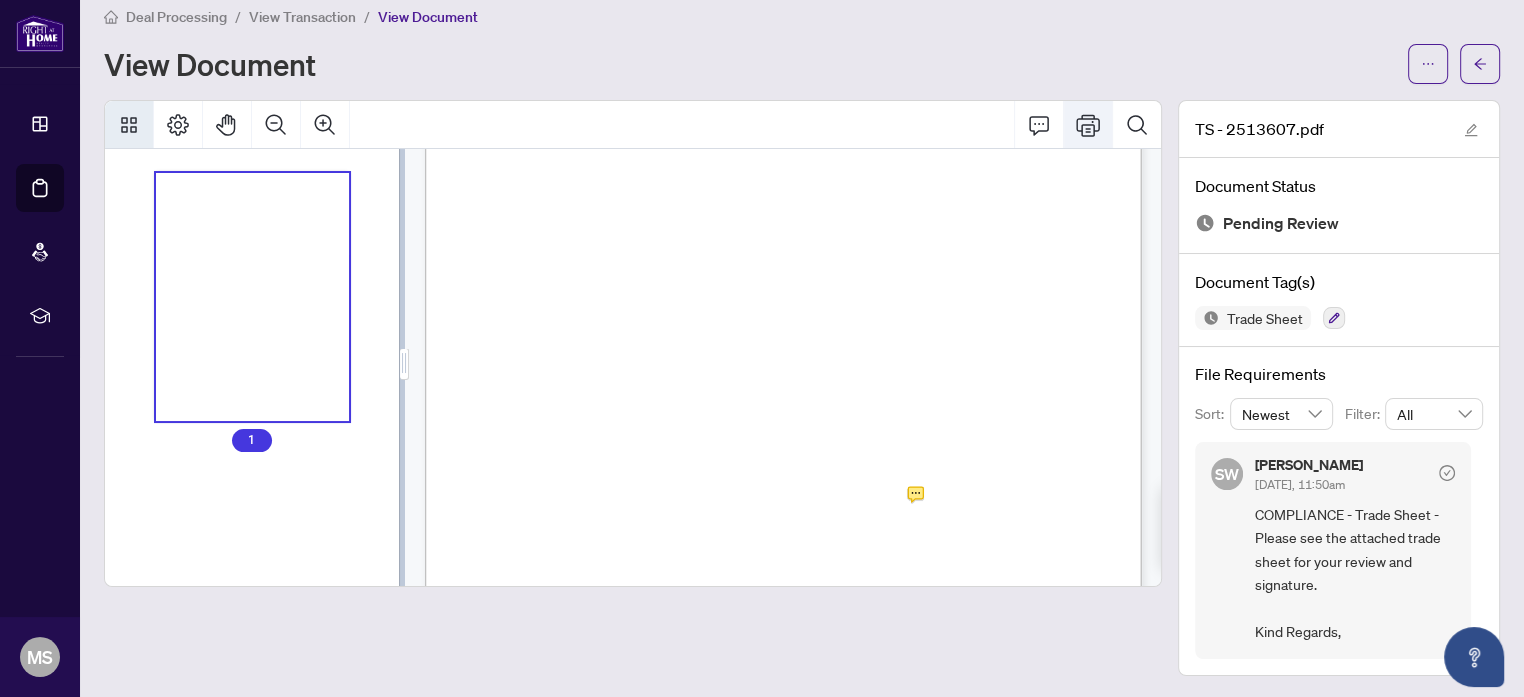
click at [1081, 127] on icon "Print" at bounding box center [1088, 125] width 24 height 24
click at [928, 496] on div "Page 1" at bounding box center [845, 539] width 840 height 1088
click at [1326, 317] on button "button" at bounding box center [1334, 318] width 22 height 22
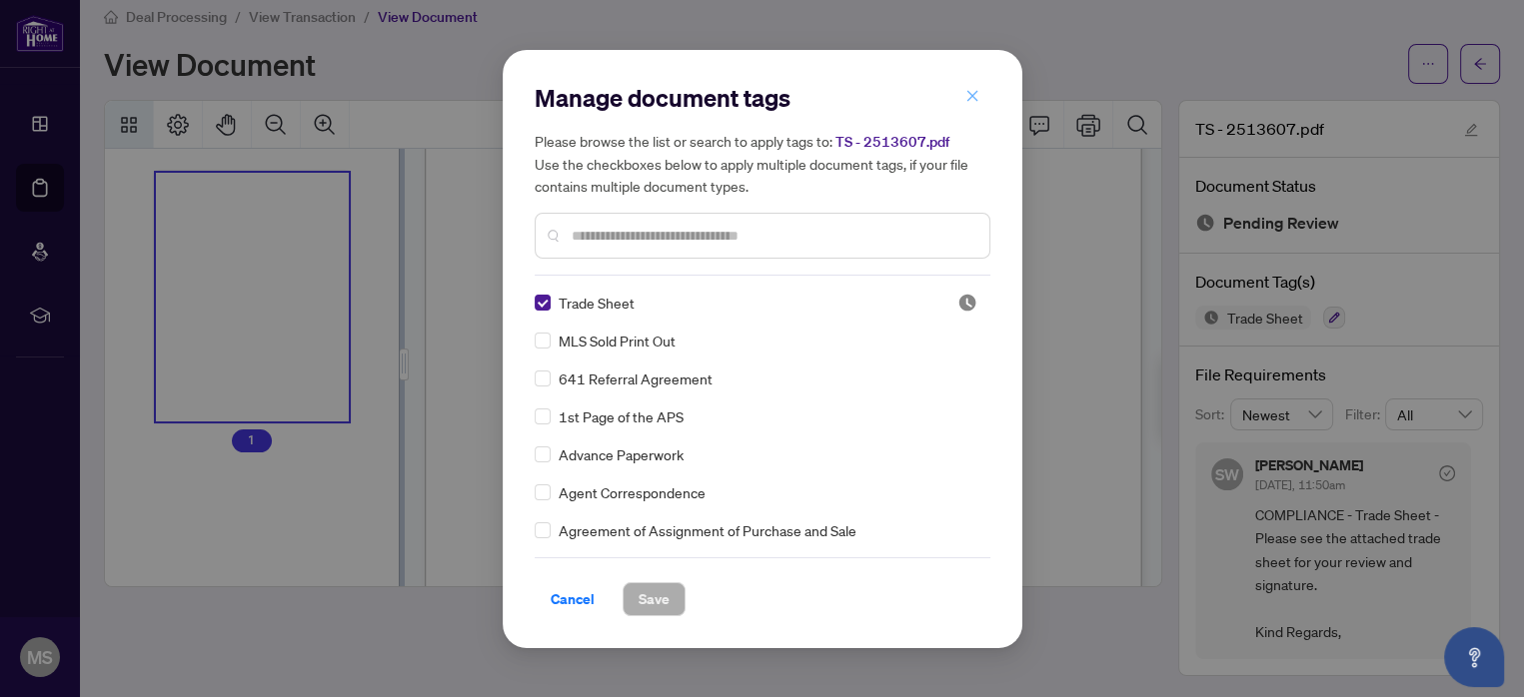
click at [969, 101] on icon "close" at bounding box center [972, 96] width 14 height 14
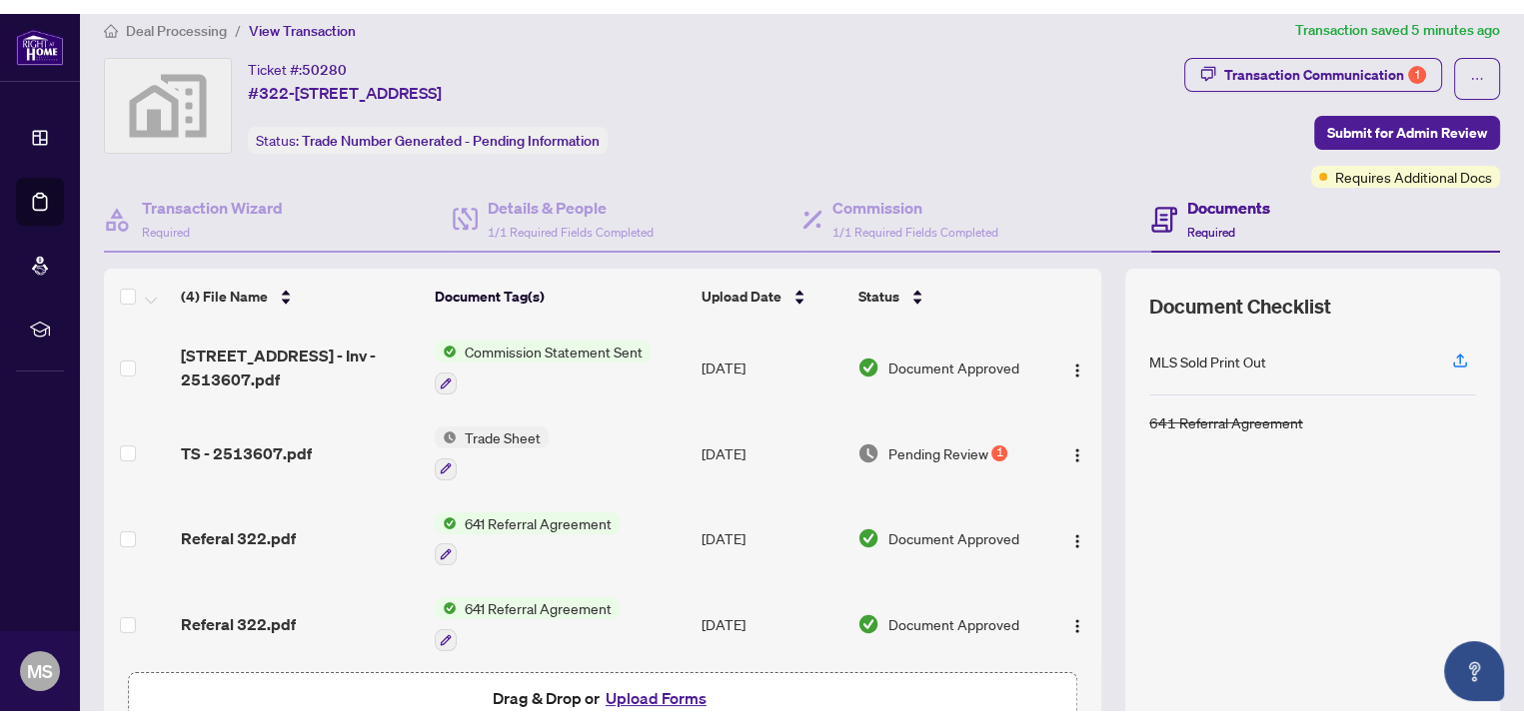
scroll to position [2, 0]
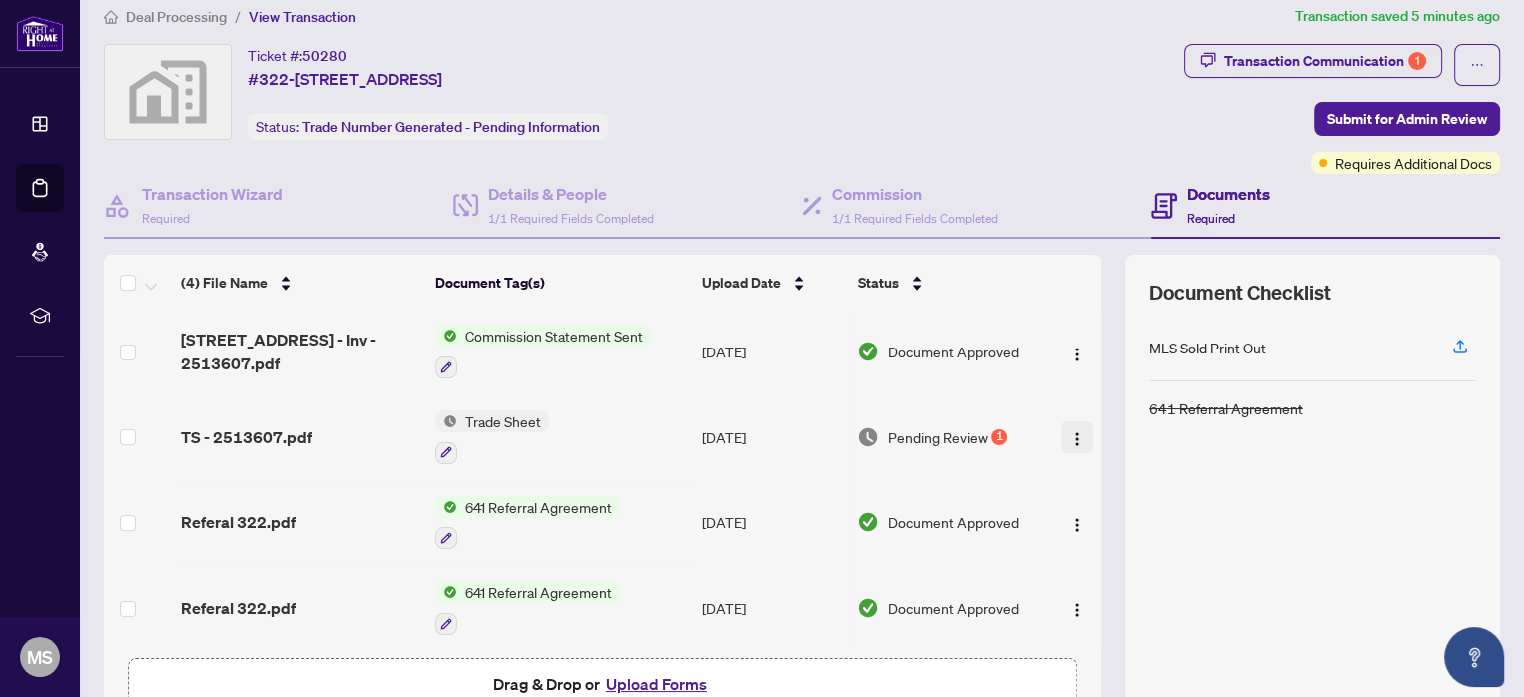
click at [1077, 435] on img "button" at bounding box center [1077, 440] width 16 height 16
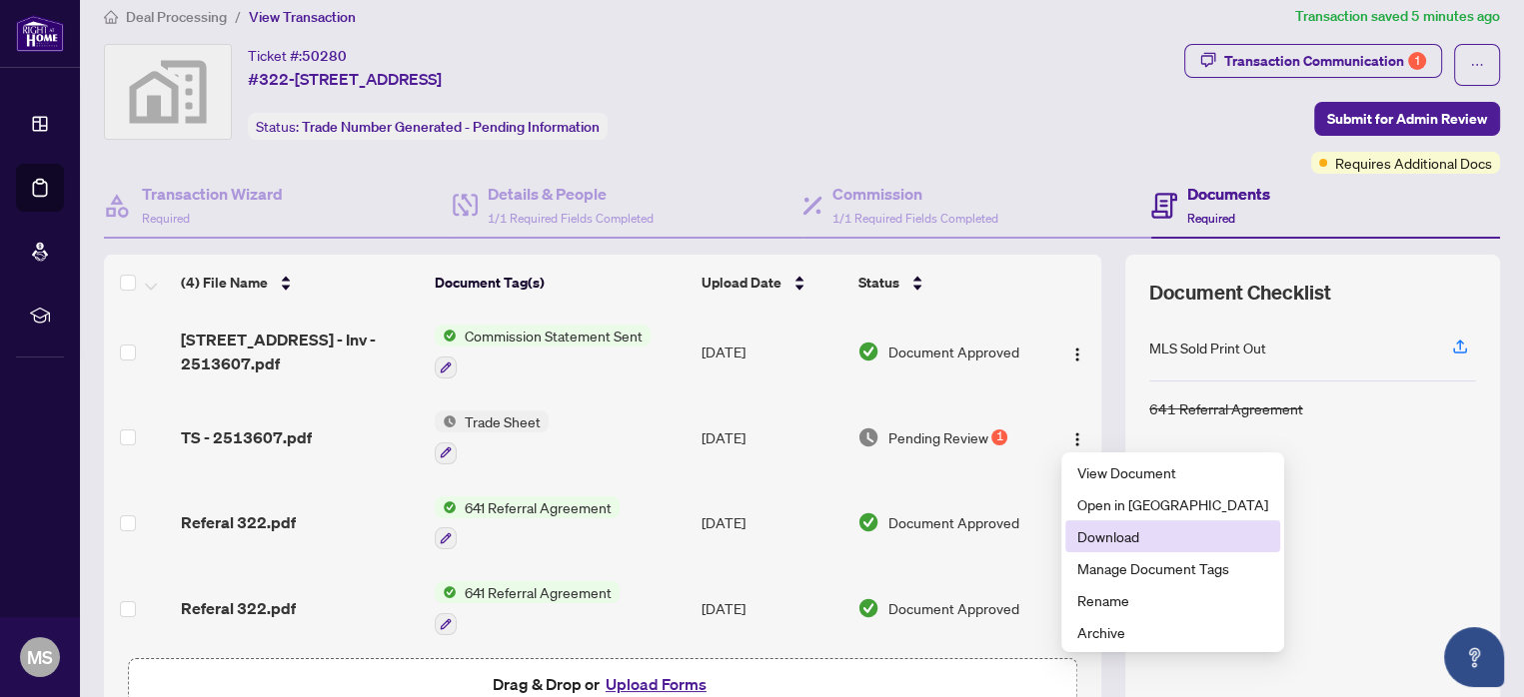
click at [1096, 538] on span "Download" at bounding box center [1172, 537] width 191 height 22
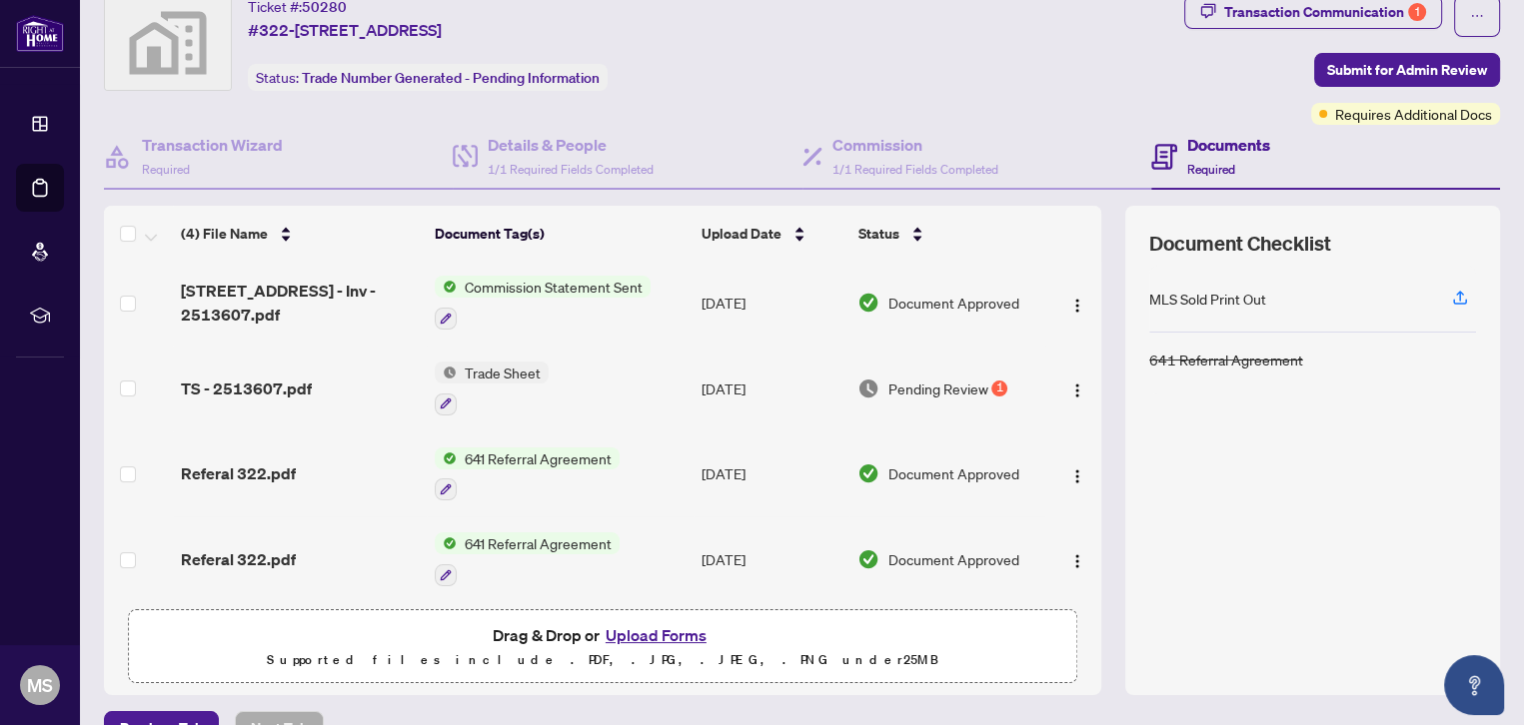
scroll to position [110, 0]
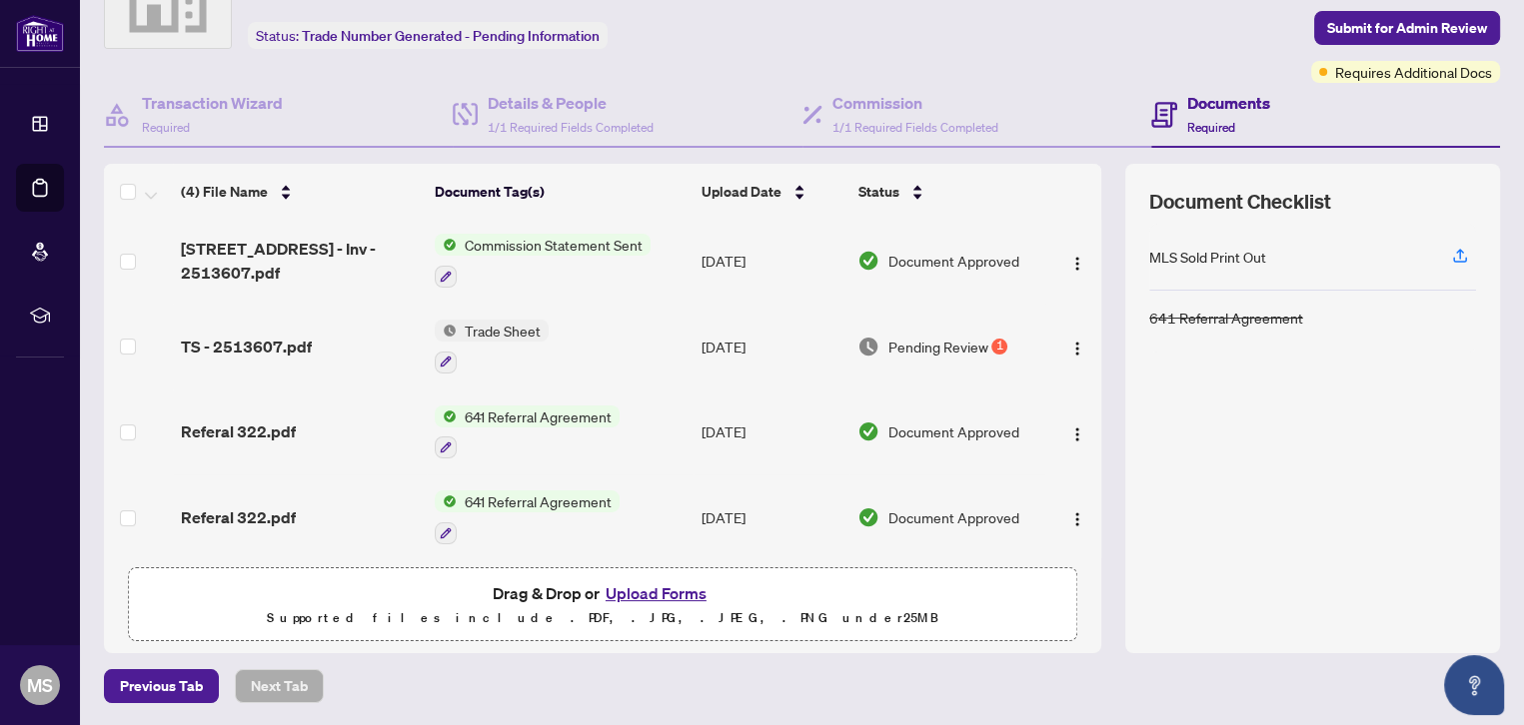
click at [657, 594] on button "Upload Forms" at bounding box center [656, 594] width 113 height 26
